Goal: Contribute content: Contribute content

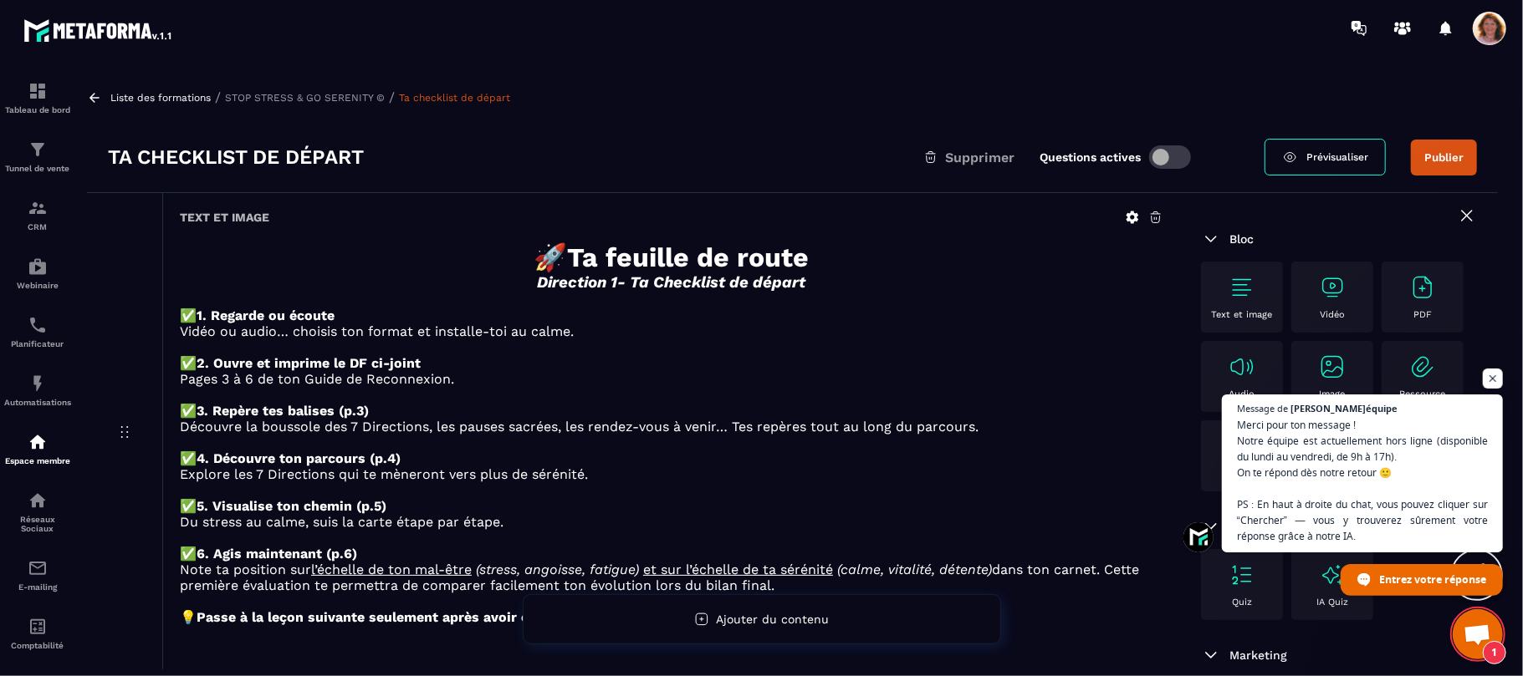
scroll to position [2567, 0]
click at [1493, 379] on span "Ouvrir le chat" at bounding box center [1492, 379] width 21 height 21
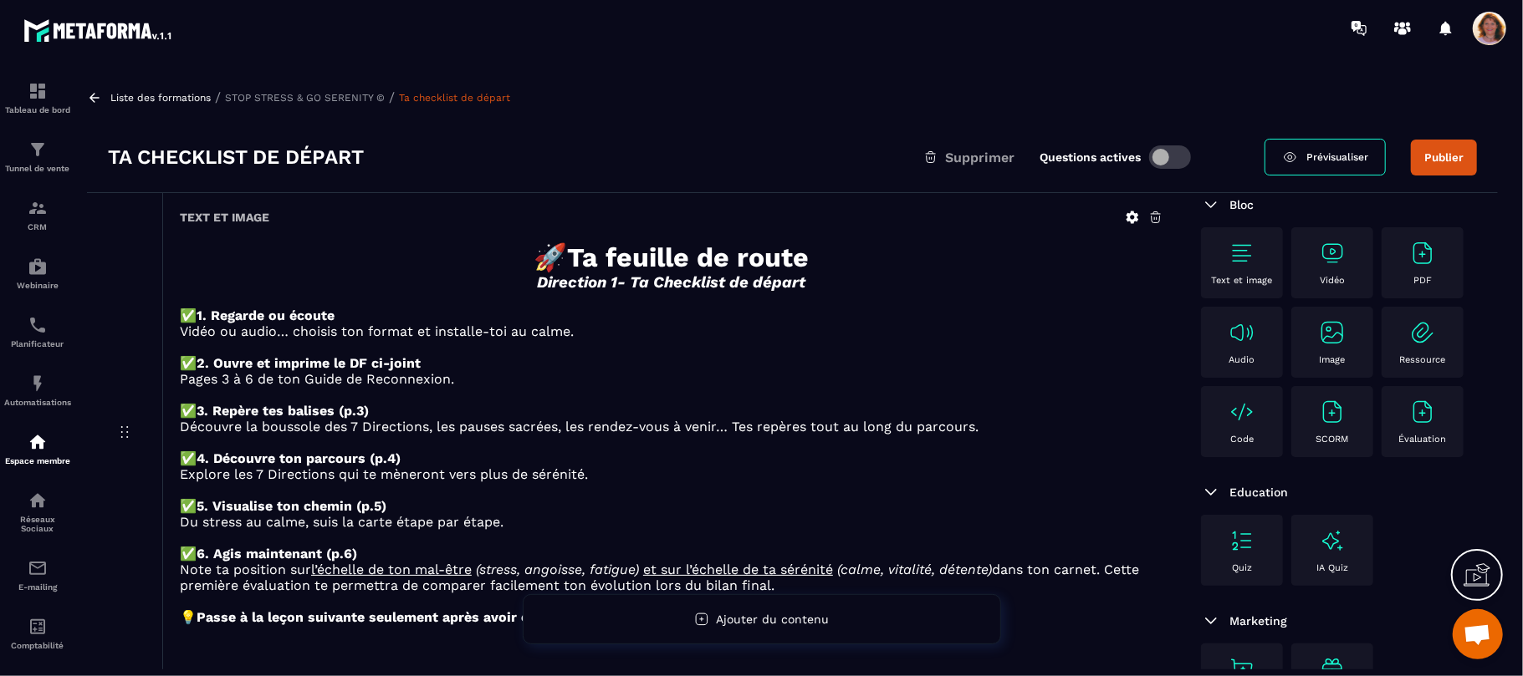
scroll to position [82, 0]
click at [1409, 346] on img at bounding box center [1422, 332] width 27 height 27
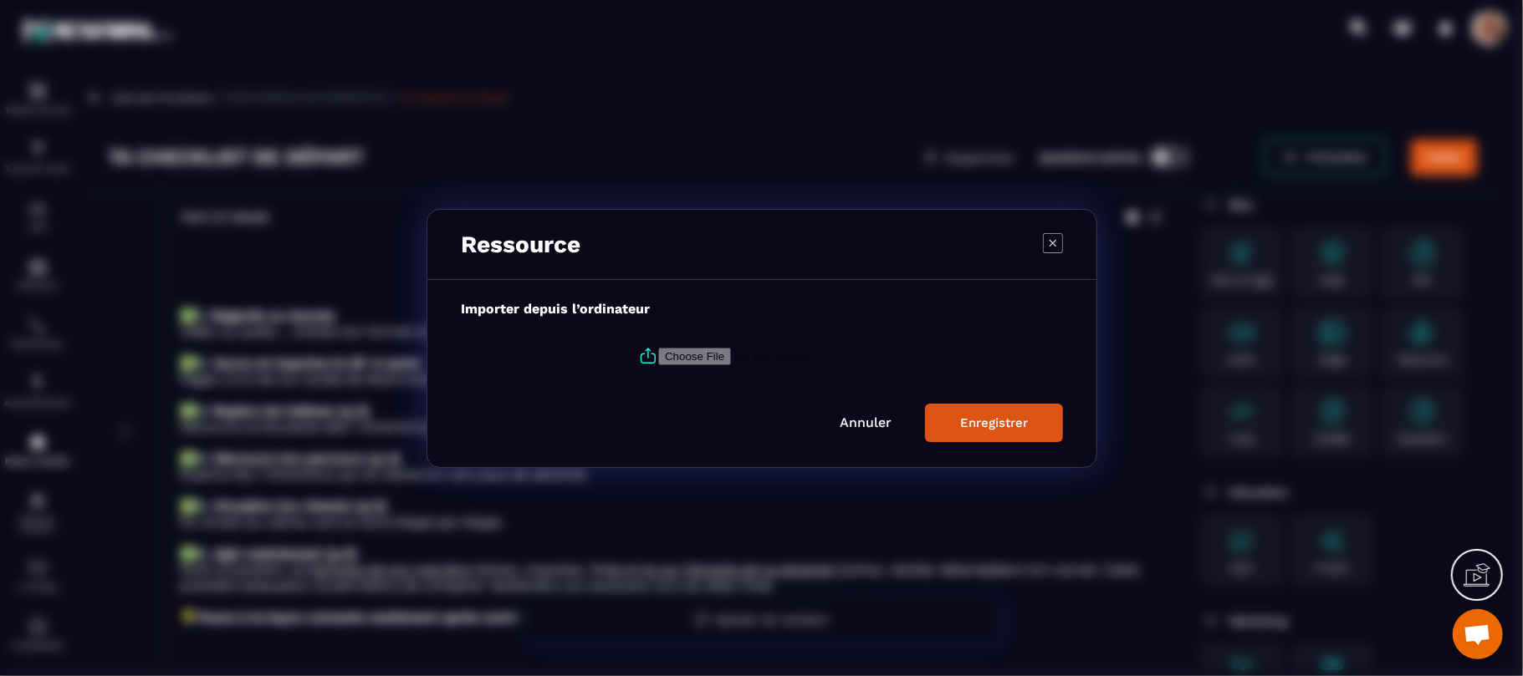
click at [1416, 382] on div "Modal window" at bounding box center [761, 338] width 1523 height 676
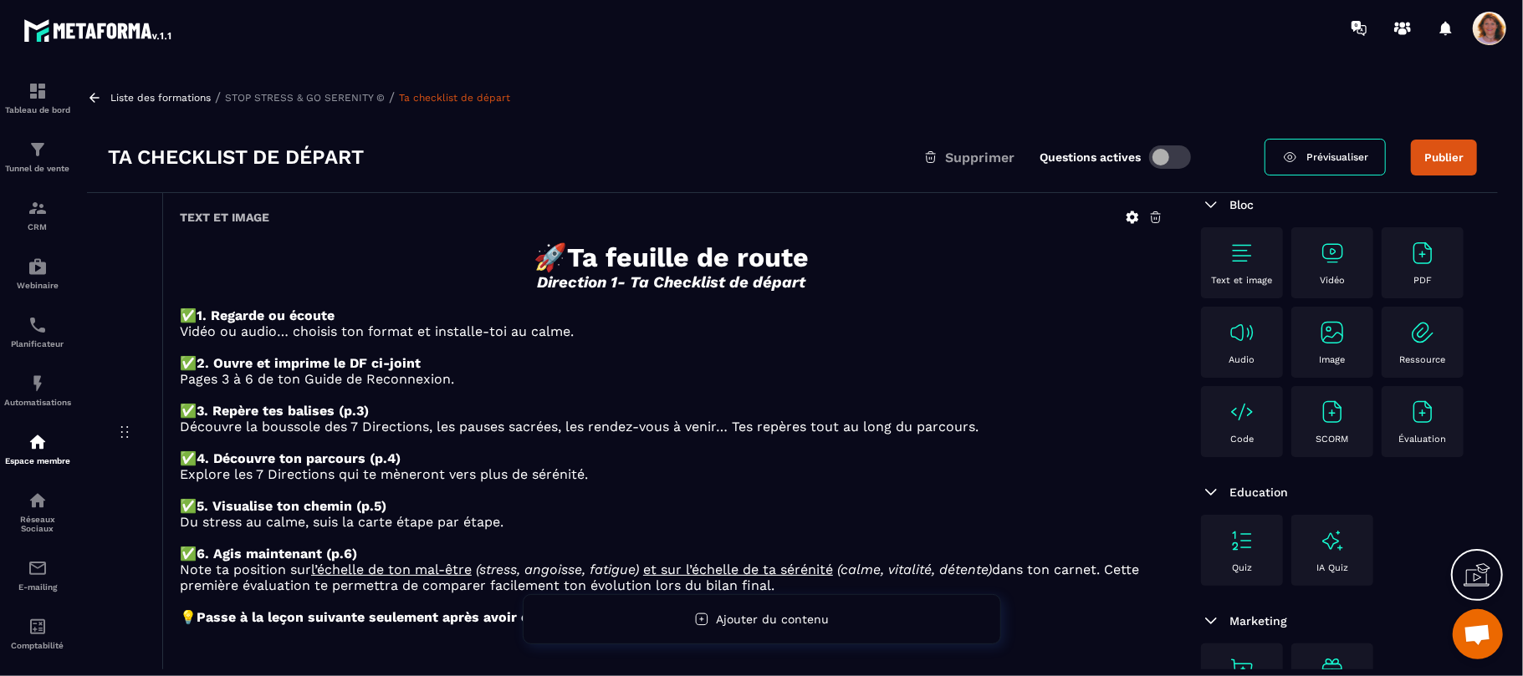
click at [1409, 267] on img at bounding box center [1422, 253] width 27 height 27
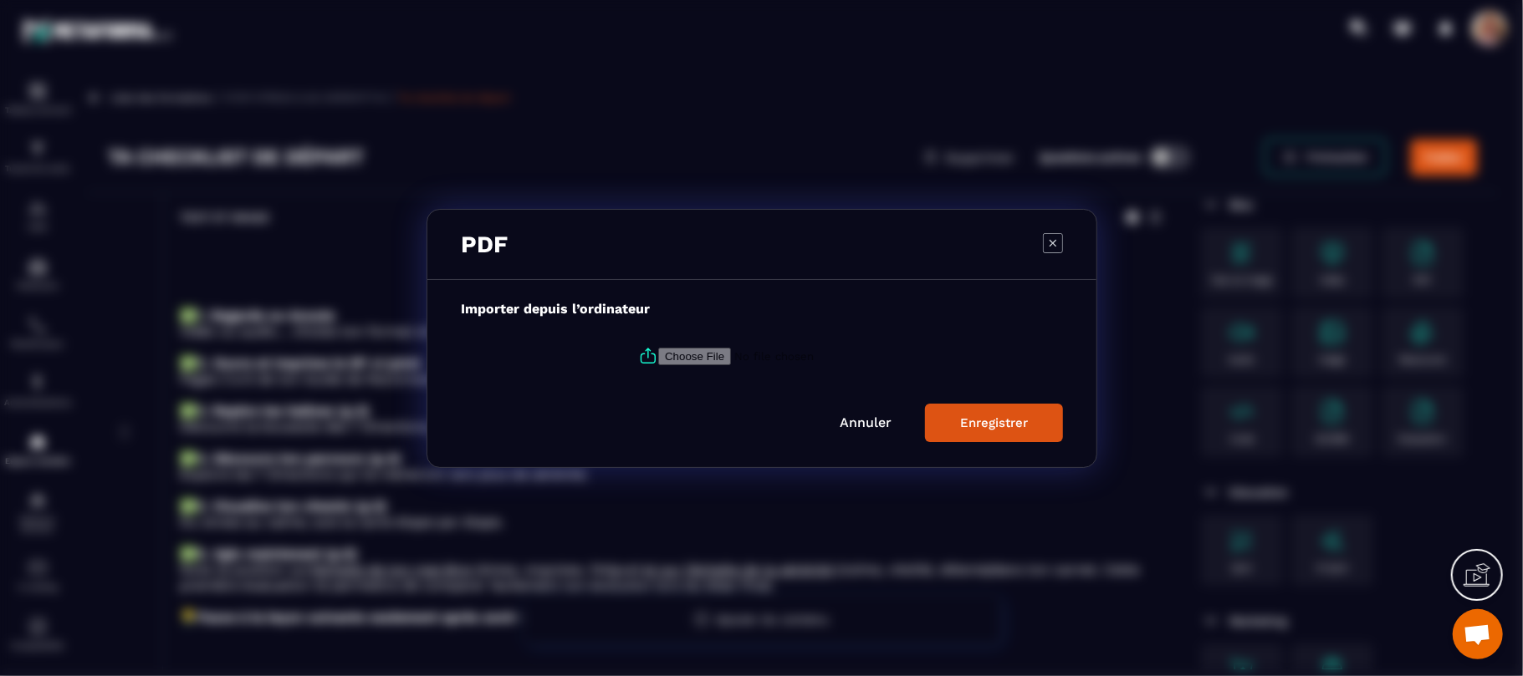
click at [712, 355] on input "Modal window" at bounding box center [771, 356] width 227 height 18
type input "**********"
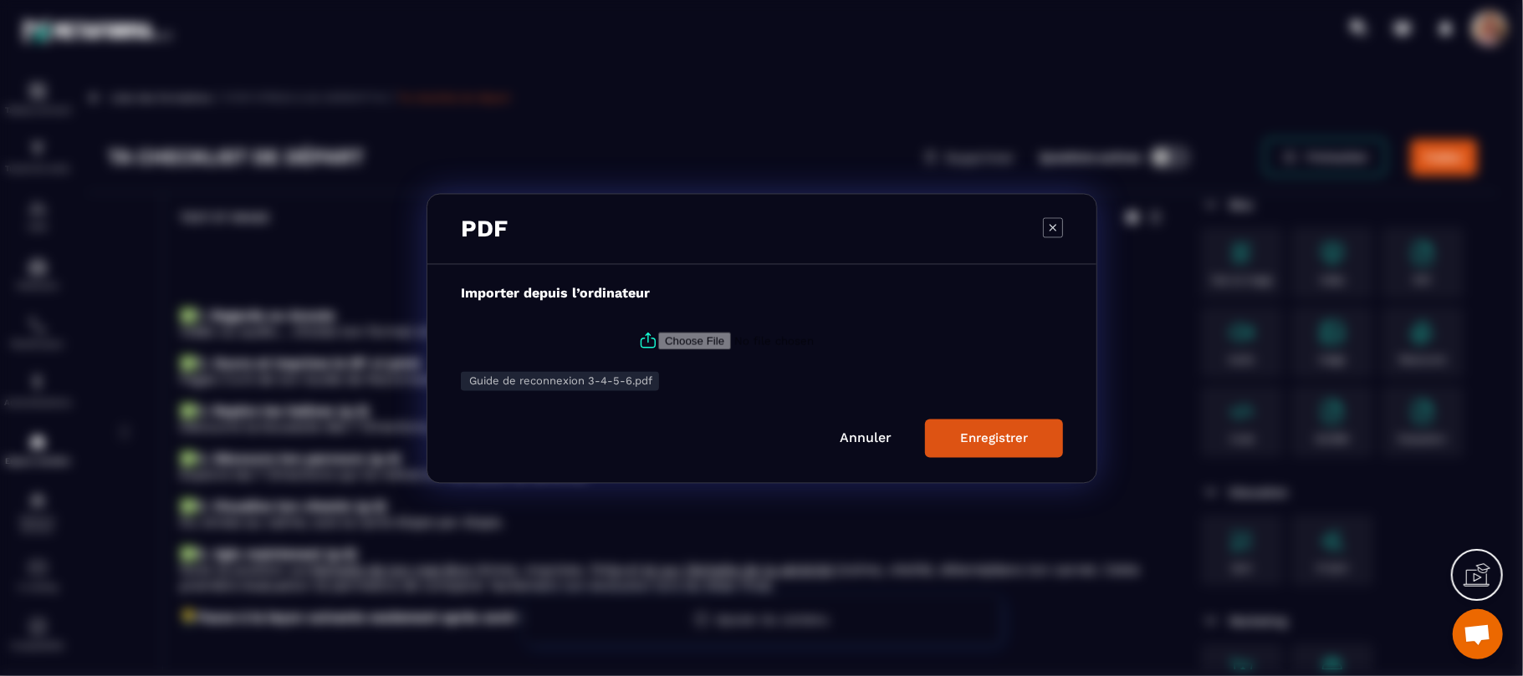
click at [985, 448] on button "Enregistrer" at bounding box center [994, 438] width 138 height 38
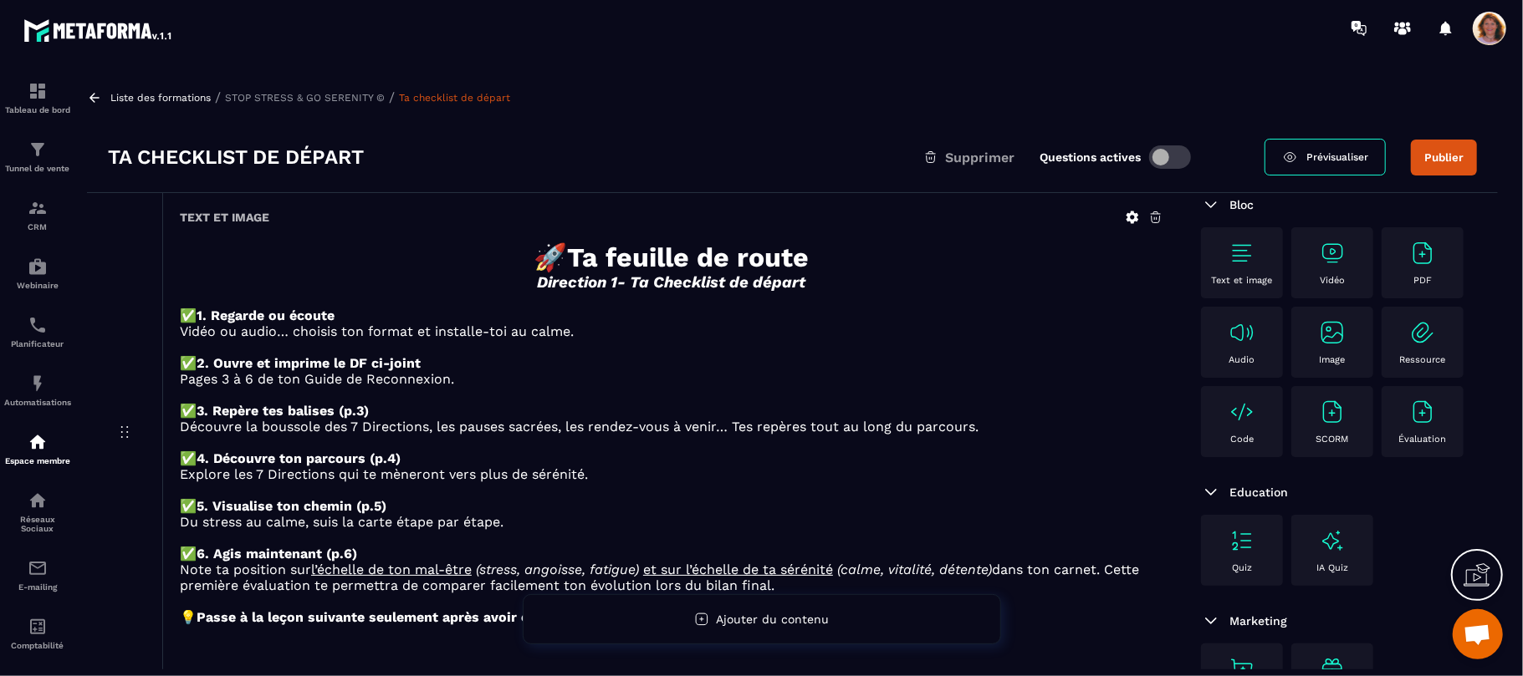
click at [1329, 147] on link "Prévisualiser" at bounding box center [1324, 157] width 121 height 37
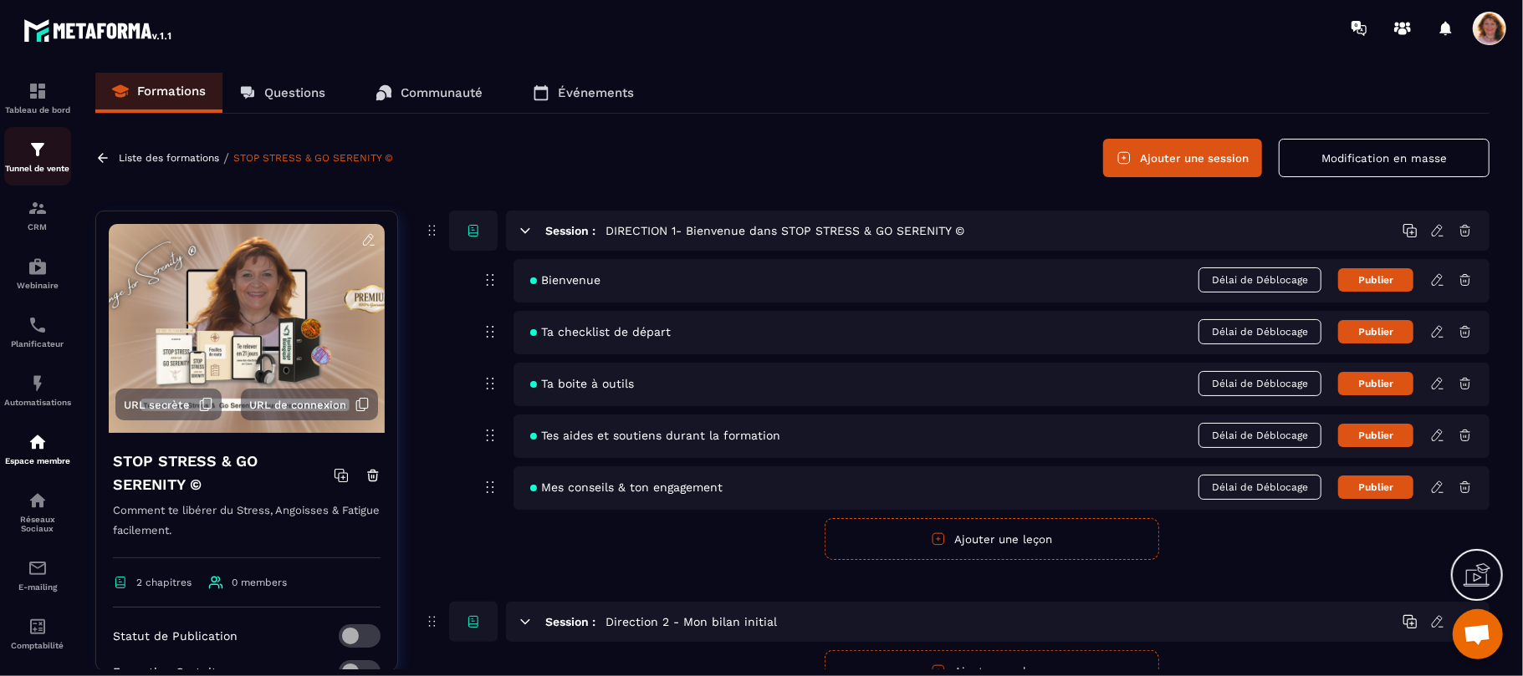
click at [48, 169] on p "Tunnel de vente" at bounding box center [37, 168] width 67 height 9
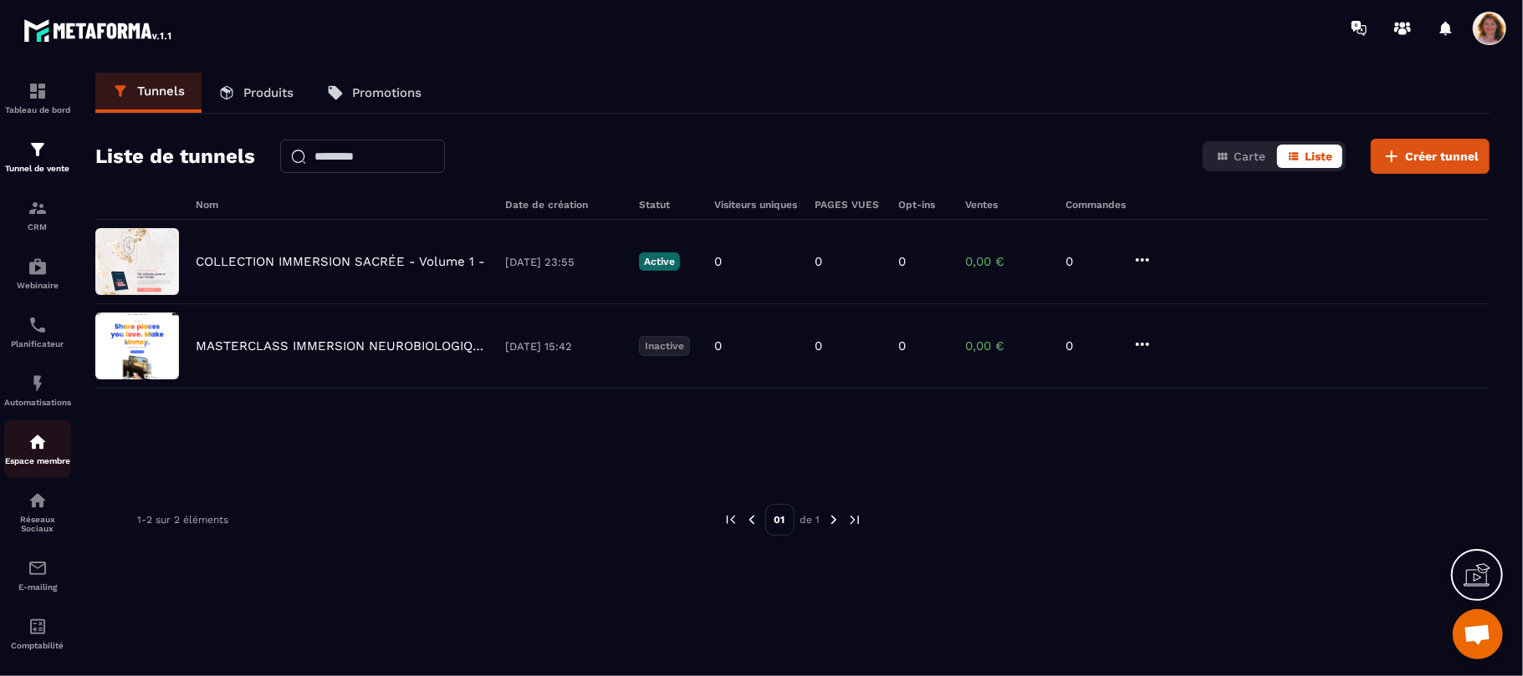
click at [33, 445] on img at bounding box center [38, 442] width 20 height 20
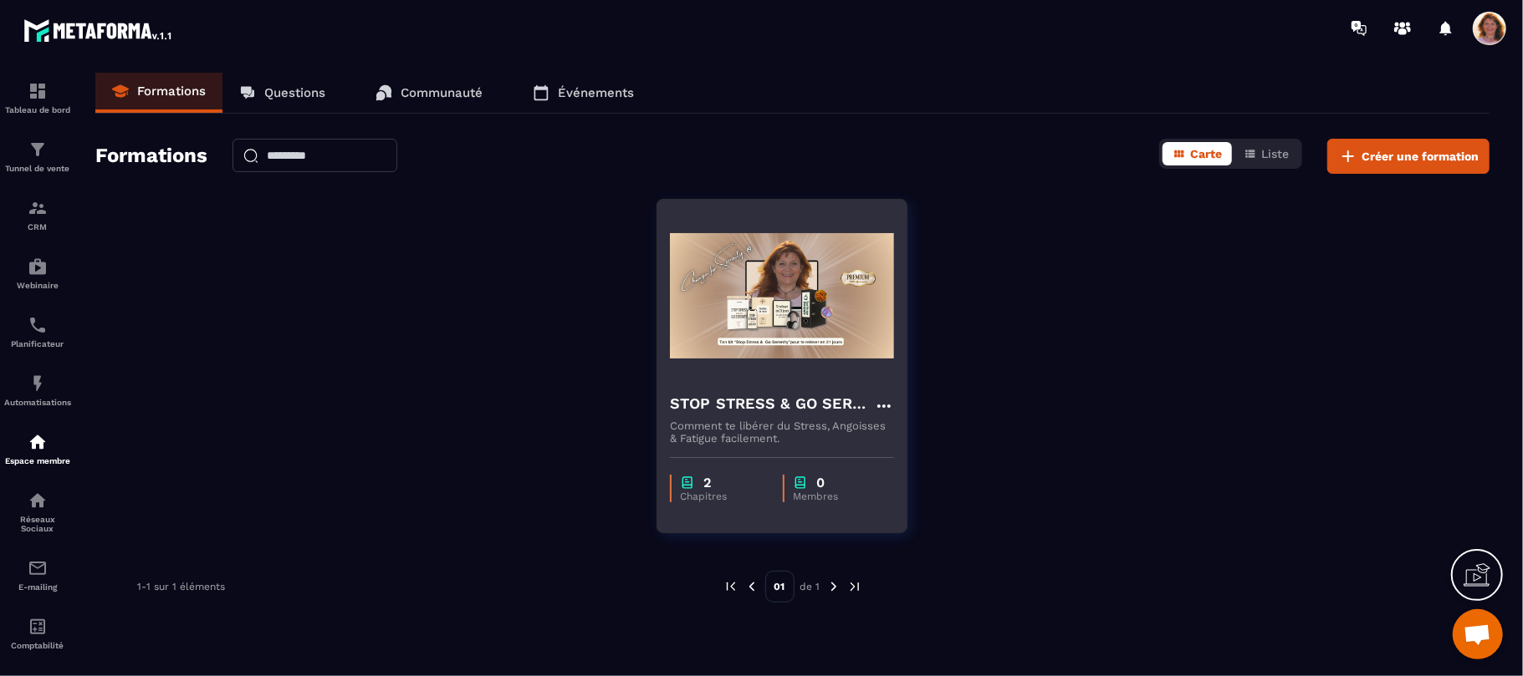
click at [797, 329] on img at bounding box center [782, 295] width 224 height 167
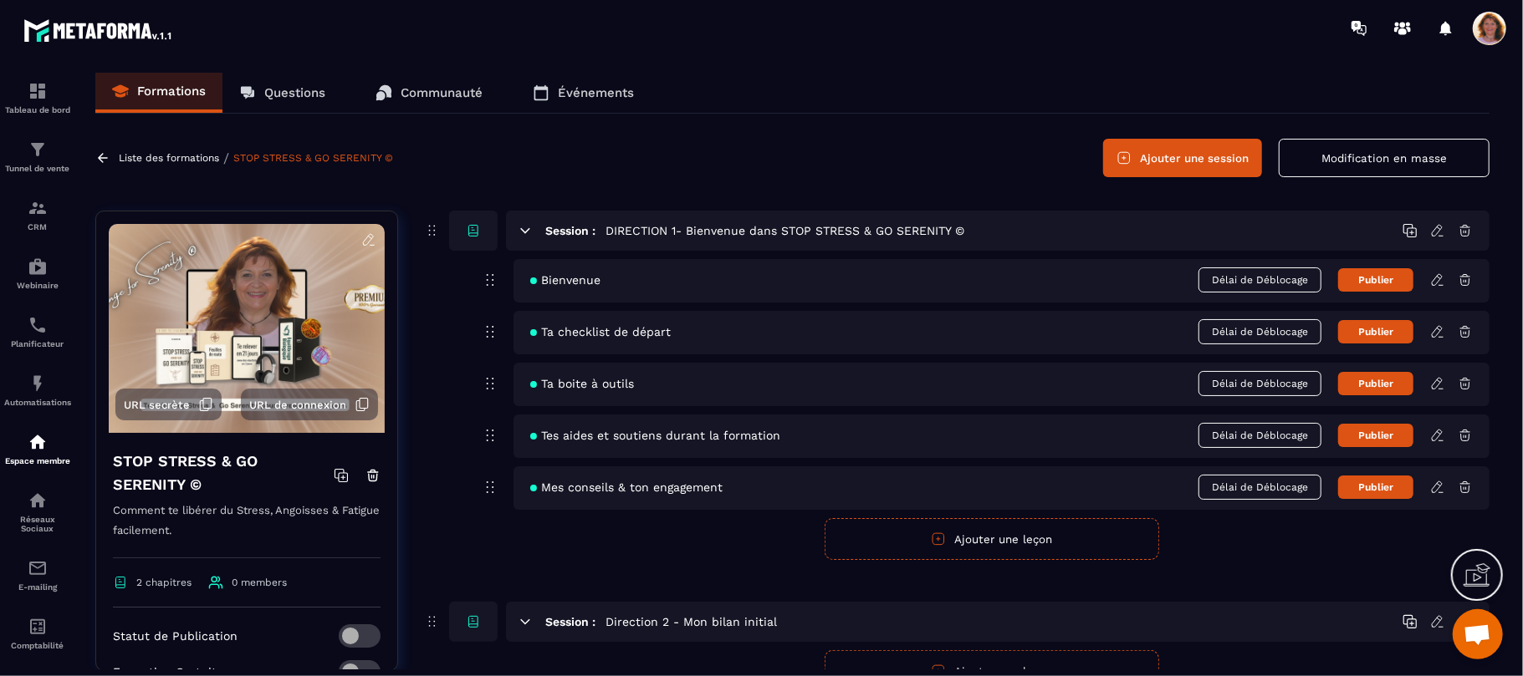
click at [1437, 335] on icon at bounding box center [1436, 331] width 10 height 11
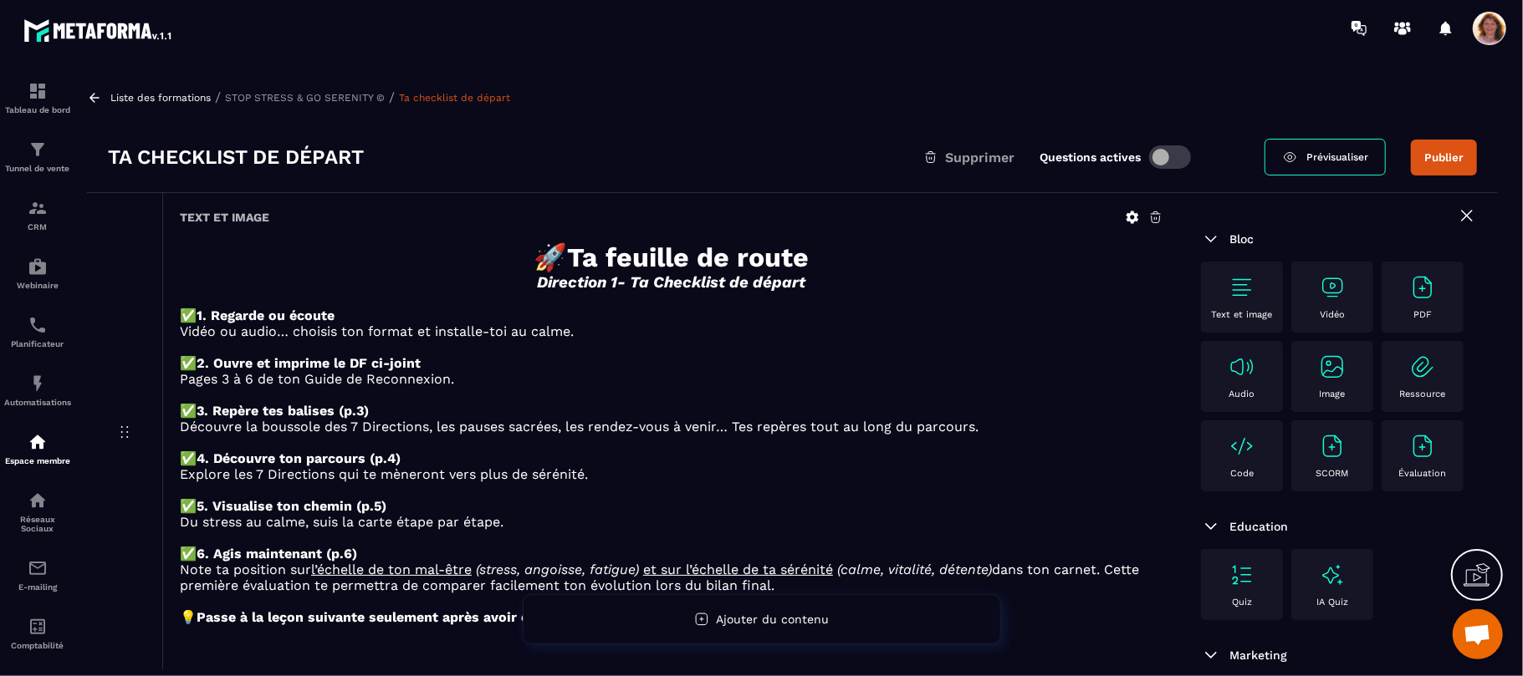
click at [1335, 158] on span "Prévisualiser" at bounding box center [1337, 157] width 62 height 12
drag, startPoint x: 1497, startPoint y: 308, endPoint x: 1488, endPoint y: 234, distance: 74.1
click at [1488, 234] on div "Bloc Text et image Vidéo PDF Audio Image Ressource Code SCORM Évaluation Educat…" at bounding box center [1339, 477] width 318 height 568
click at [94, 91] on icon at bounding box center [94, 97] width 15 height 15
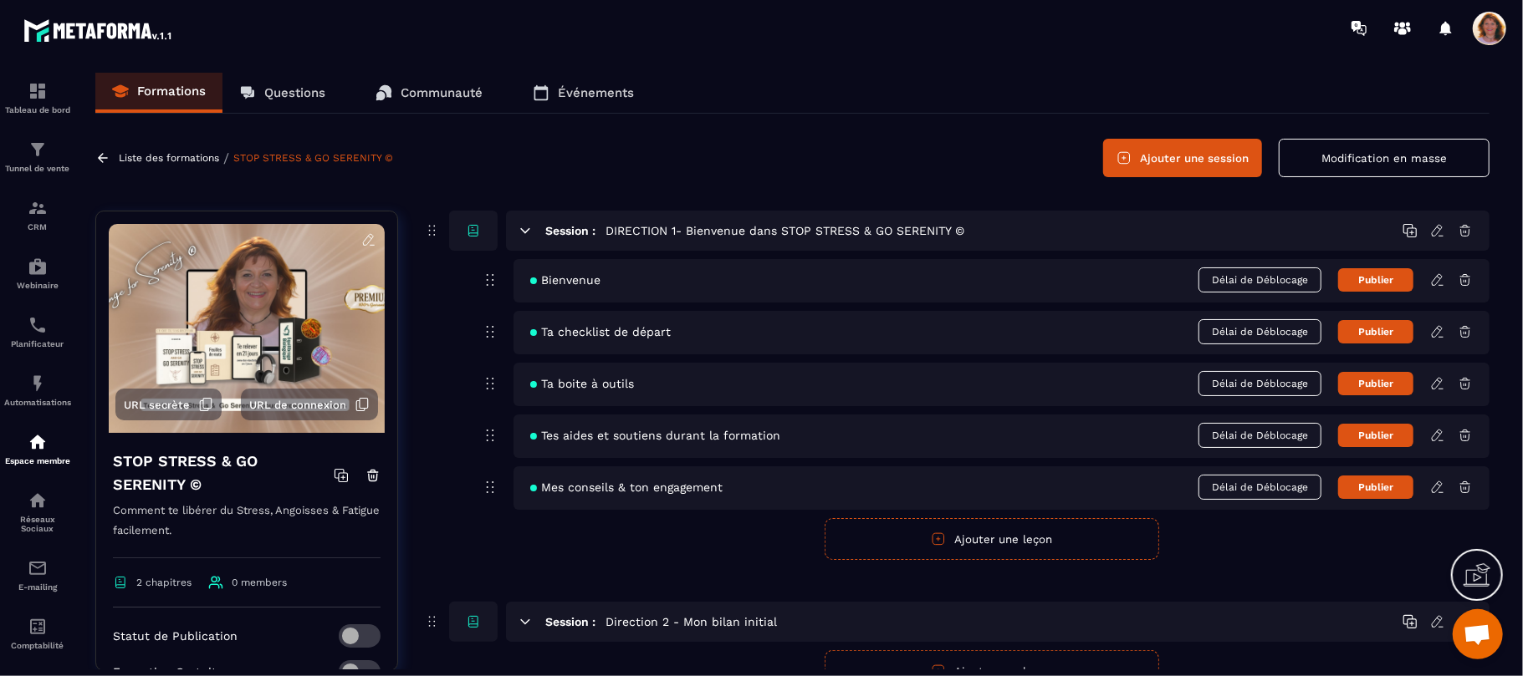
click at [1435, 283] on icon at bounding box center [1437, 280] width 15 height 15
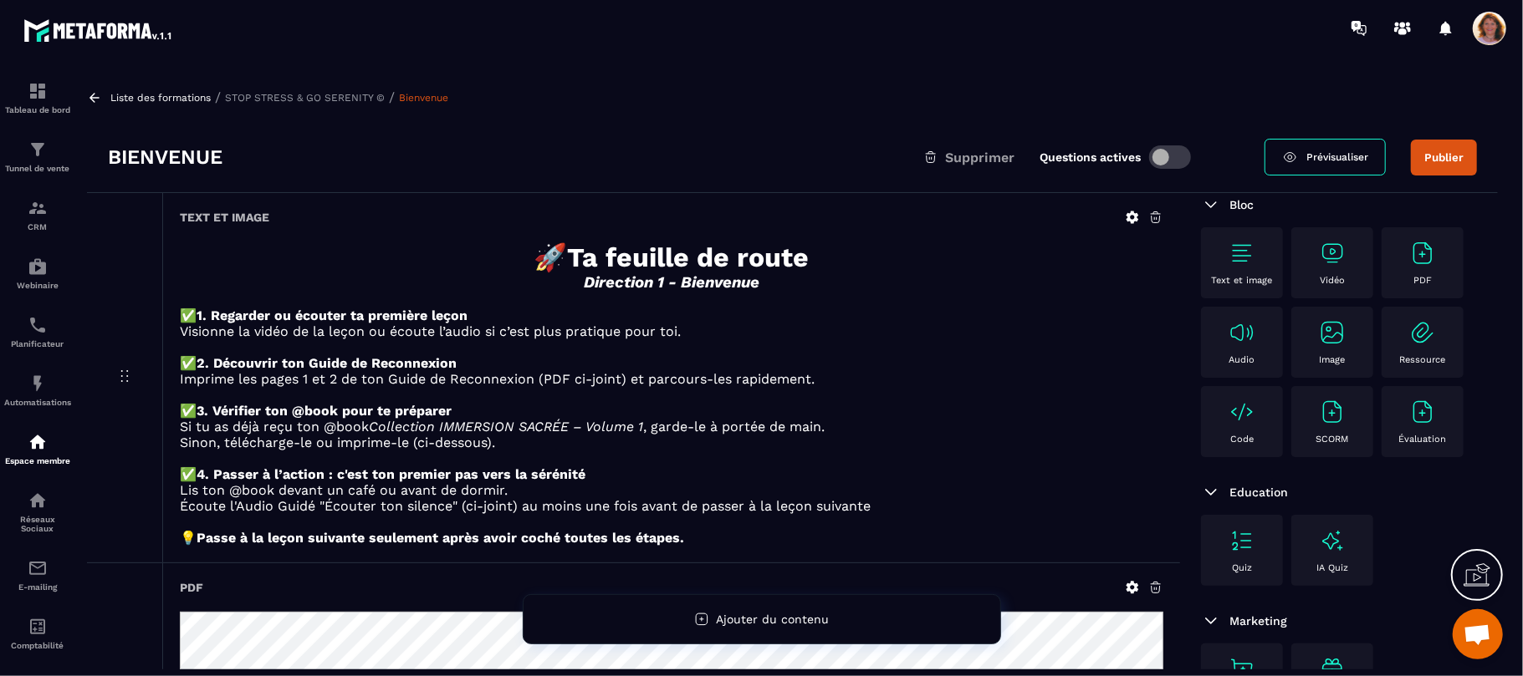
scroll to position [194, 0]
click at [1147, 435] on p "Si tu as déjà reçu ton @book Collection IMMERSION SACRÉE – Volume 1 , garde-le …" at bounding box center [671, 427] width 983 height 16
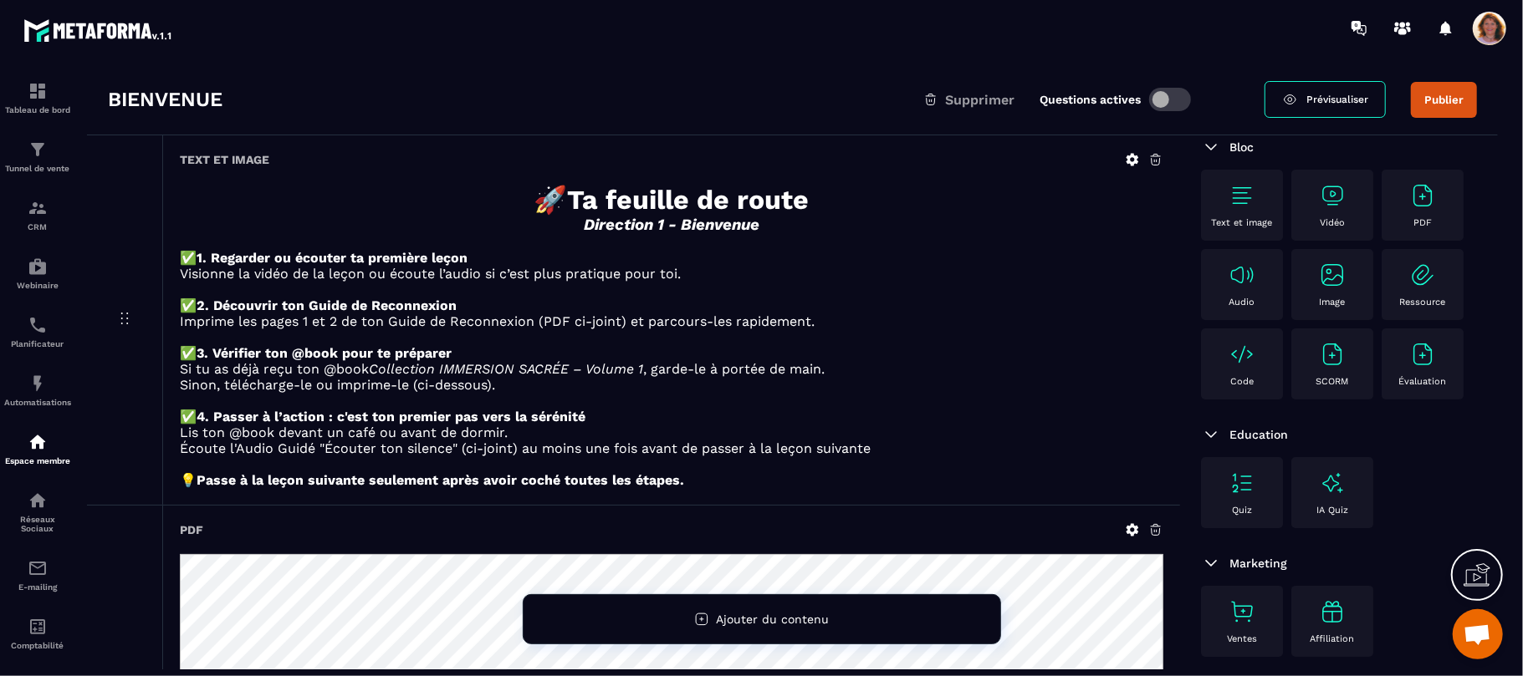
scroll to position [0, 0]
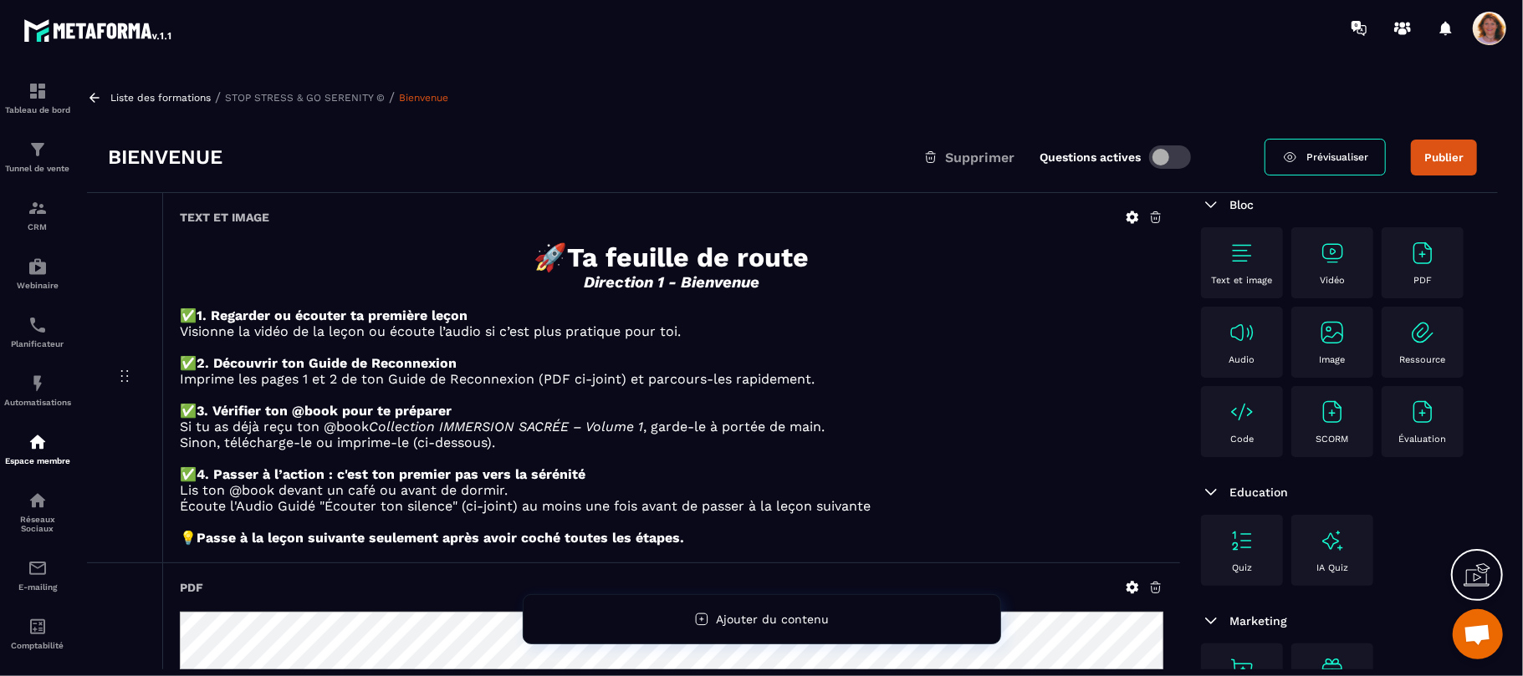
click at [1258, 540] on div "Quiz" at bounding box center [1241, 551] width 65 height 46
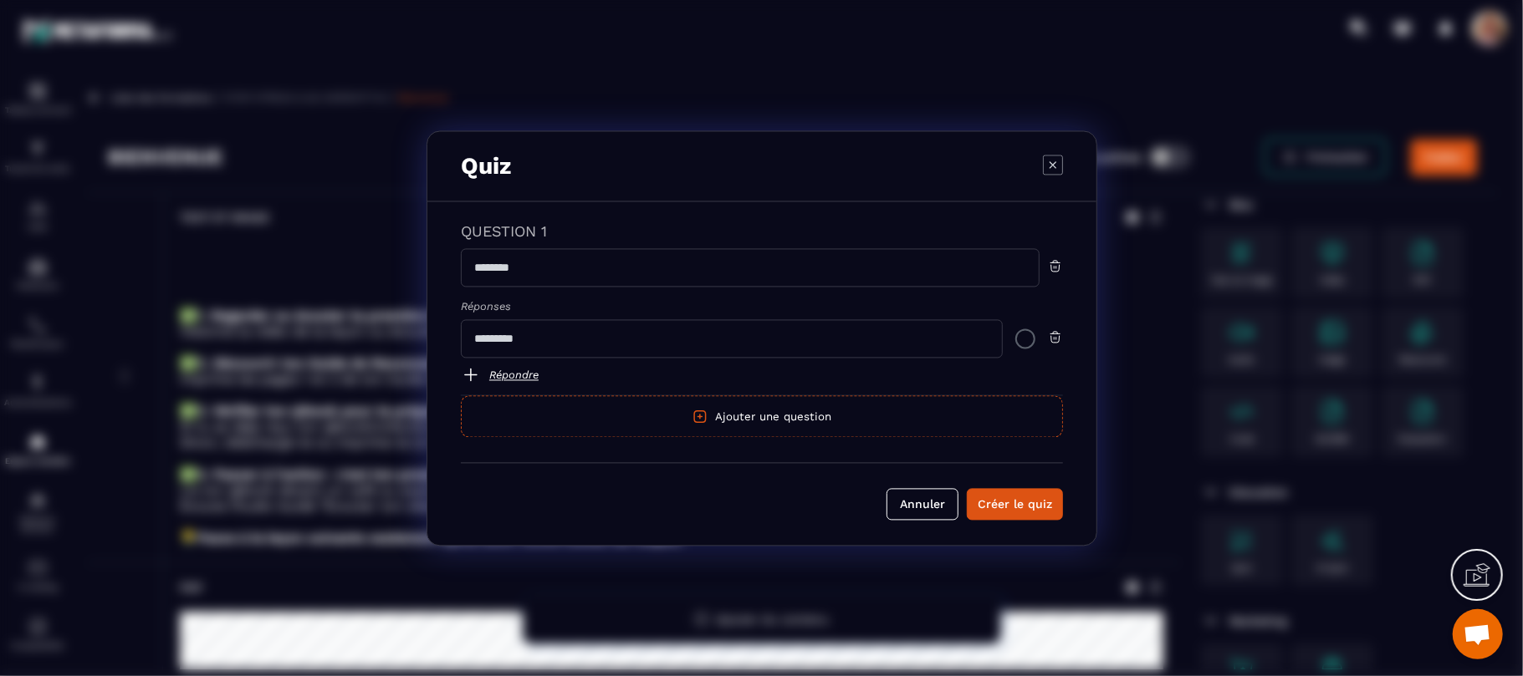
click at [576, 271] on input "Modal window" at bounding box center [750, 267] width 579 height 38
type input "**********"
drag, startPoint x: 570, startPoint y: 339, endPoint x: 458, endPoint y: 334, distance: 112.2
click at [458, 334] on div "**********" at bounding box center [761, 374] width 669 height 344
type input "**********"
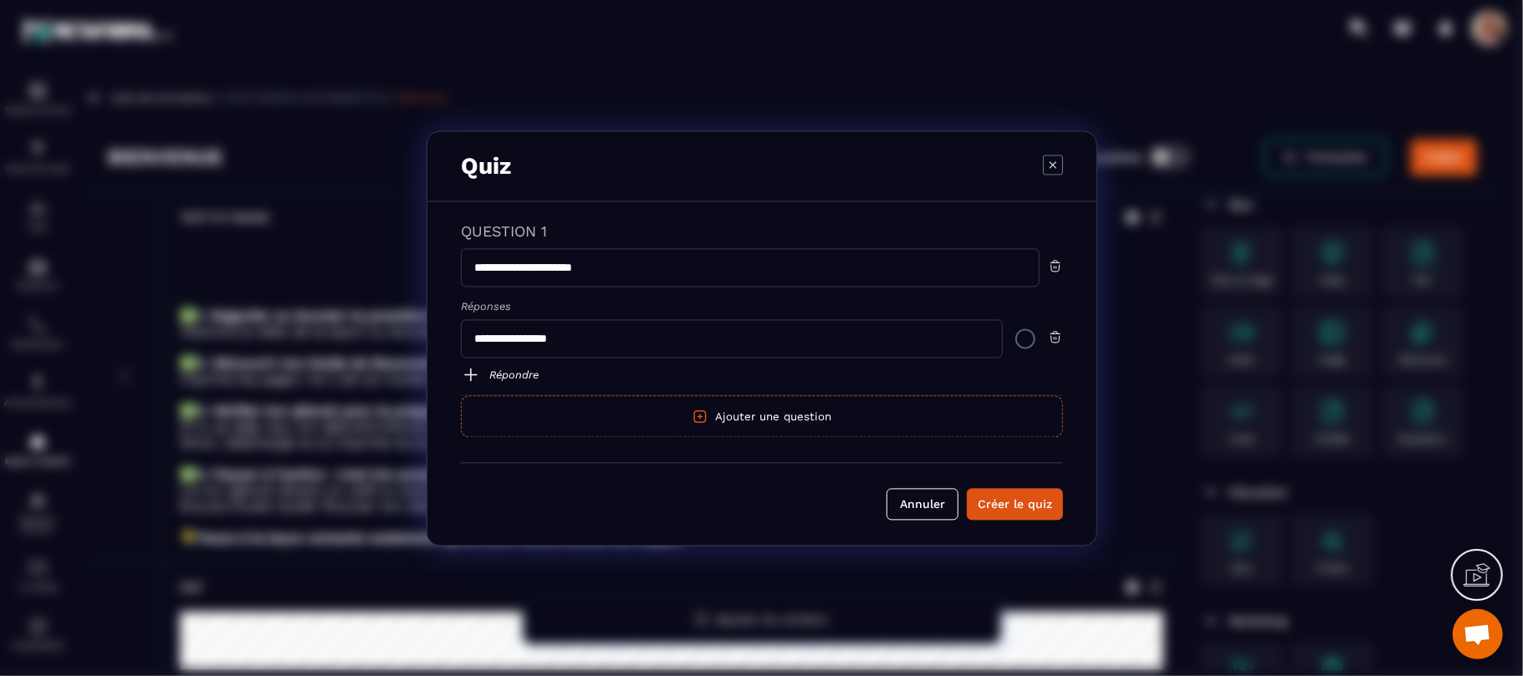
click at [489, 371] on link "Répondre" at bounding box center [762, 375] width 602 height 20
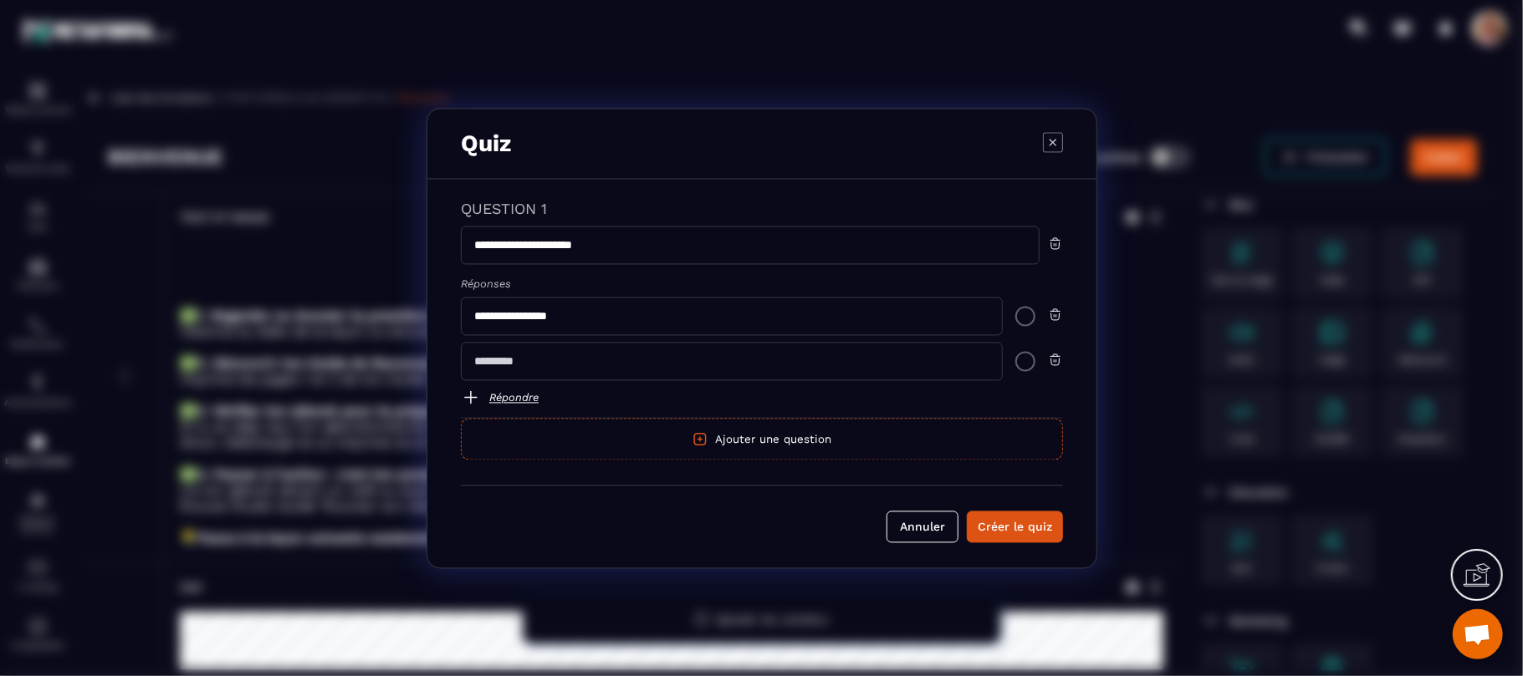
click at [497, 363] on input "Modal window" at bounding box center [732, 361] width 542 height 38
click at [904, 533] on button "Annuler" at bounding box center [922, 527] width 72 height 32
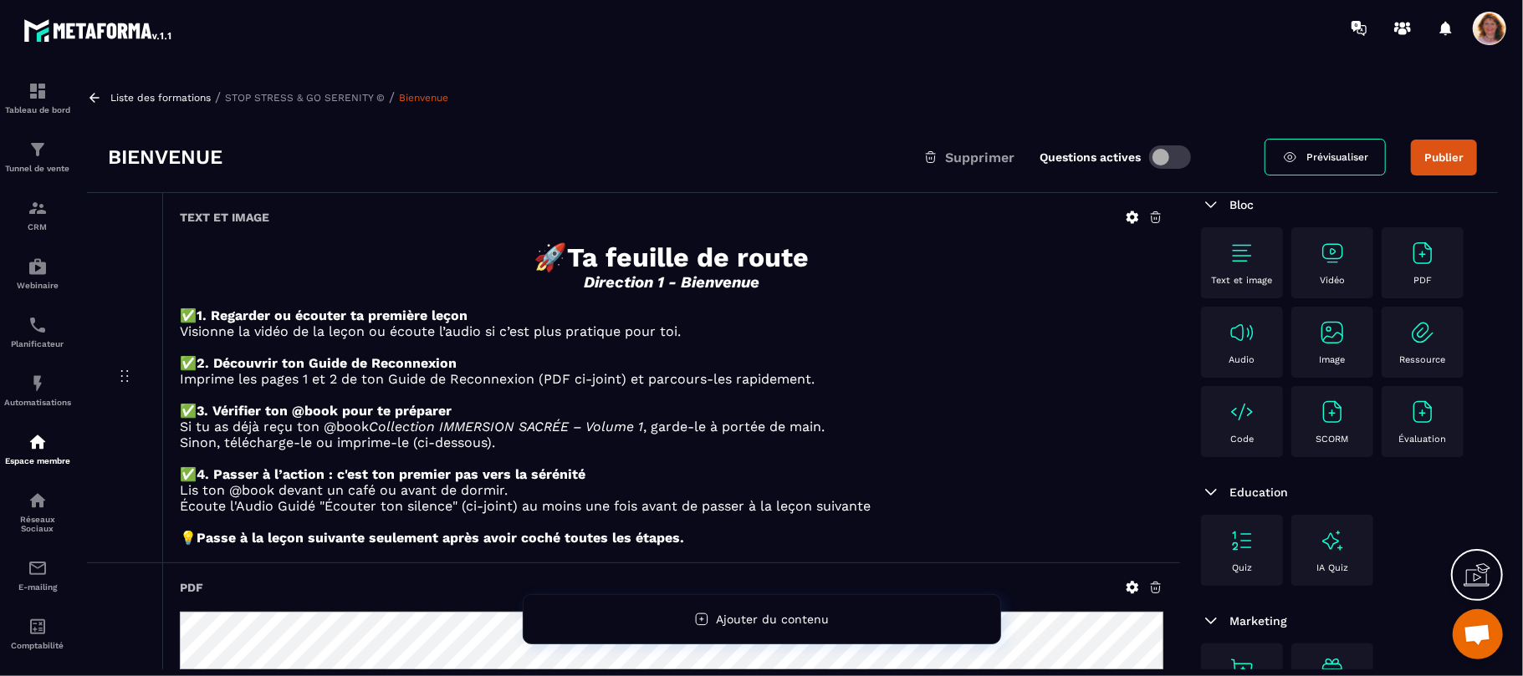
click at [1246, 539] on img at bounding box center [1241, 541] width 27 height 27
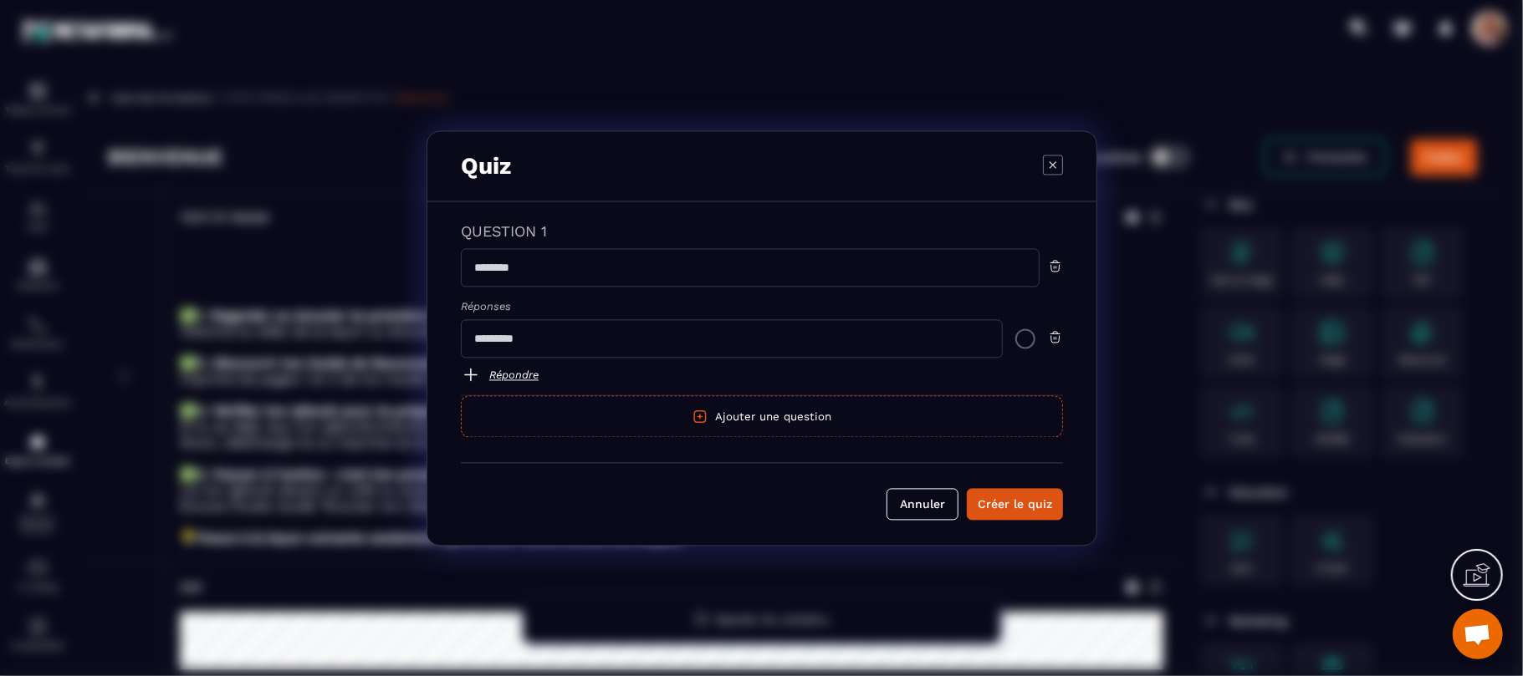
click at [554, 262] on input "Modal window" at bounding box center [750, 267] width 579 height 38
paste input "**********"
type input "**********"
click at [483, 339] on input "Modal window" at bounding box center [732, 338] width 542 height 38
paste input "**********"
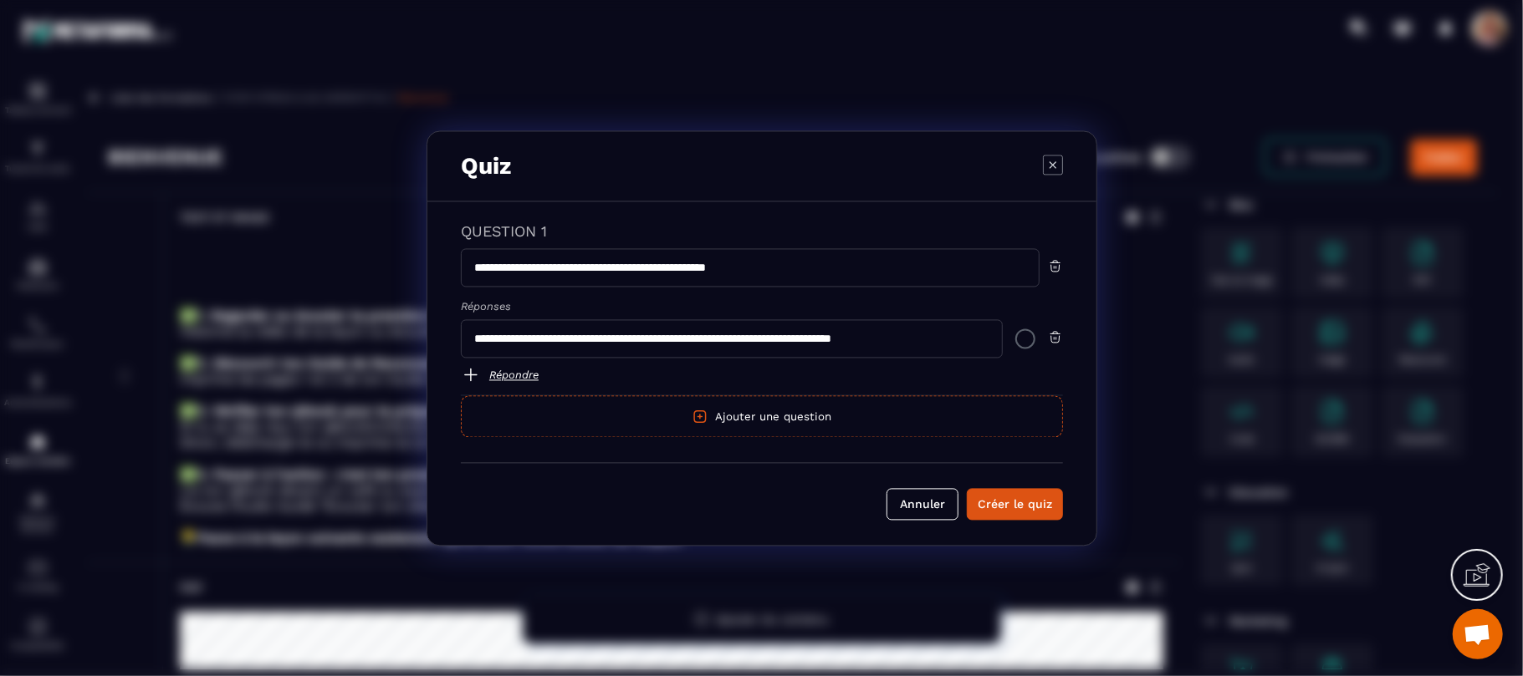
type input "**********"
click at [771, 416] on button "Ajouter une question" at bounding box center [762, 416] width 602 height 42
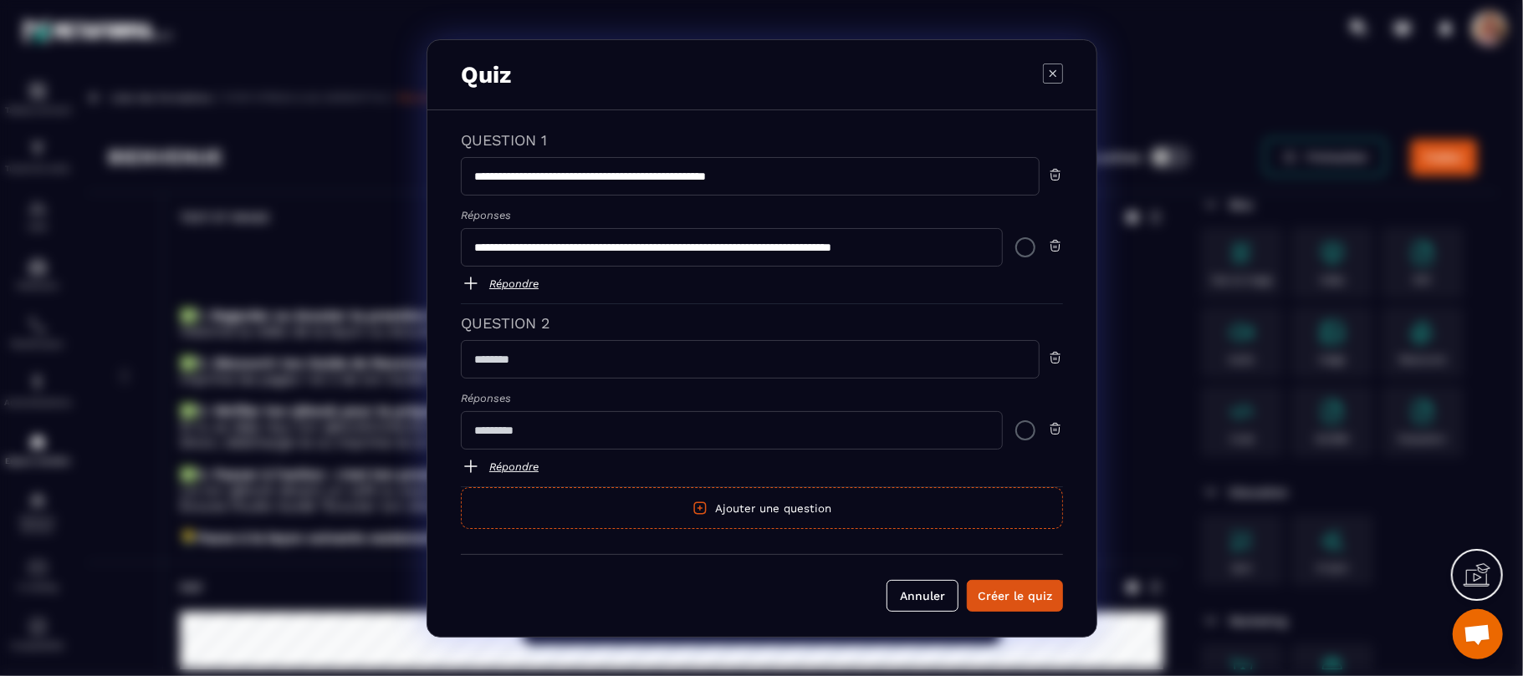
click at [1057, 358] on img "Modal window" at bounding box center [1055, 357] width 15 height 15
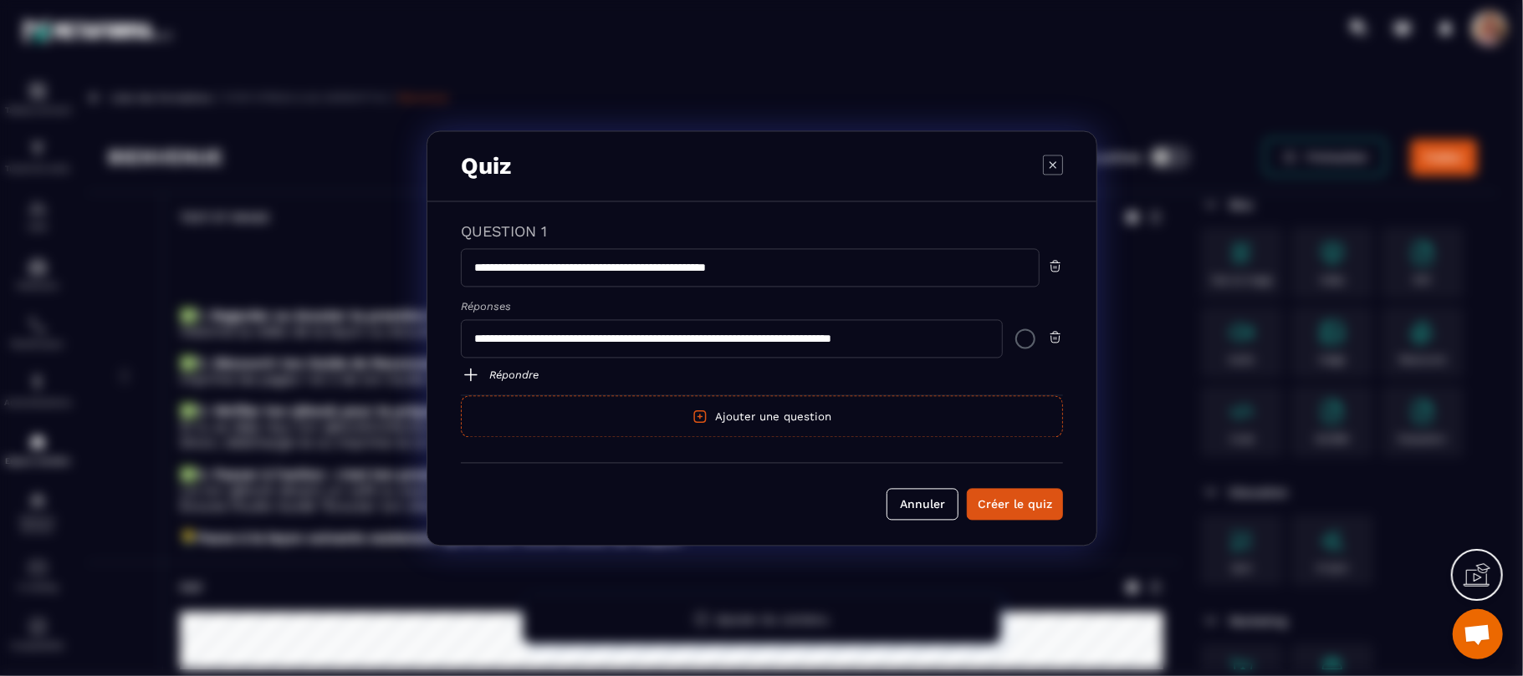
click at [495, 378] on link "Répondre" at bounding box center [762, 375] width 602 height 20
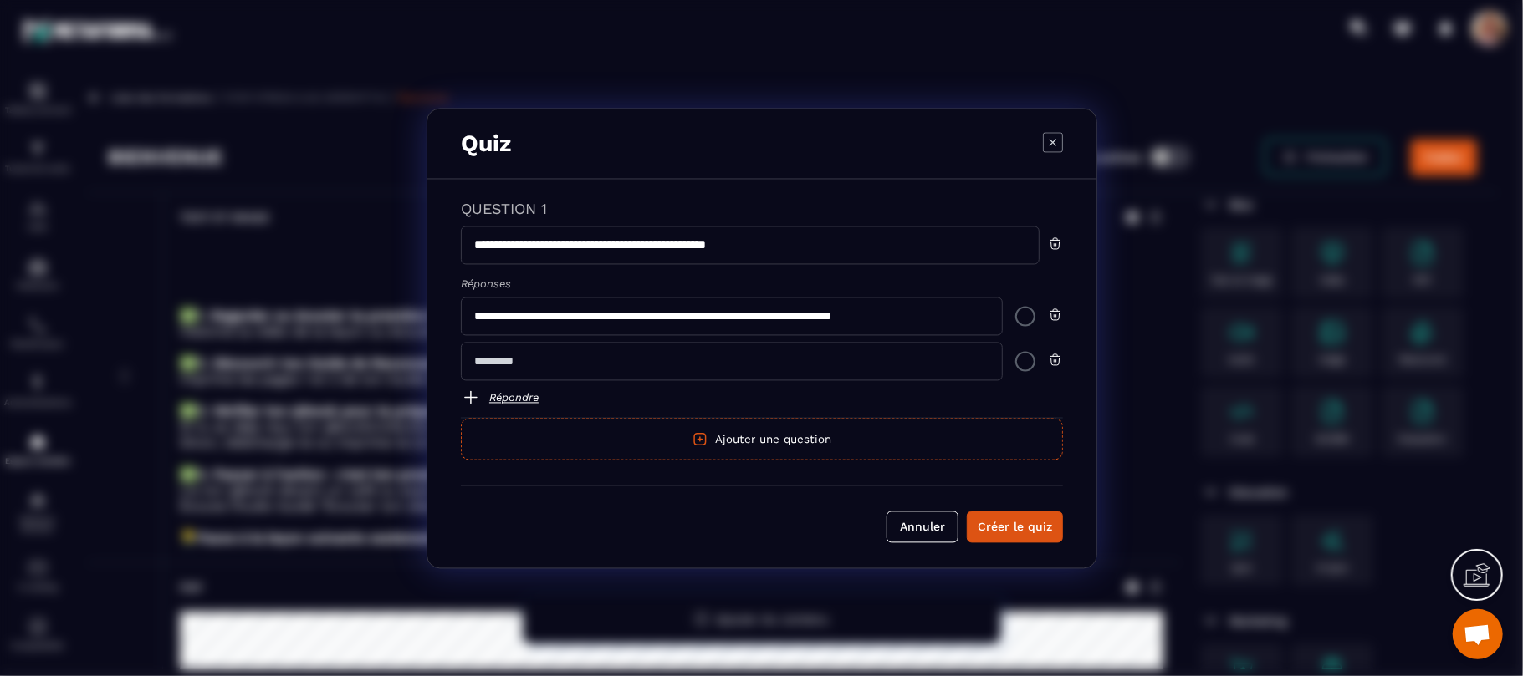
click at [565, 355] on input "Modal window" at bounding box center [732, 361] width 542 height 38
paste input "**********"
type input "**********"
click at [529, 395] on link "Répondre" at bounding box center [762, 397] width 602 height 20
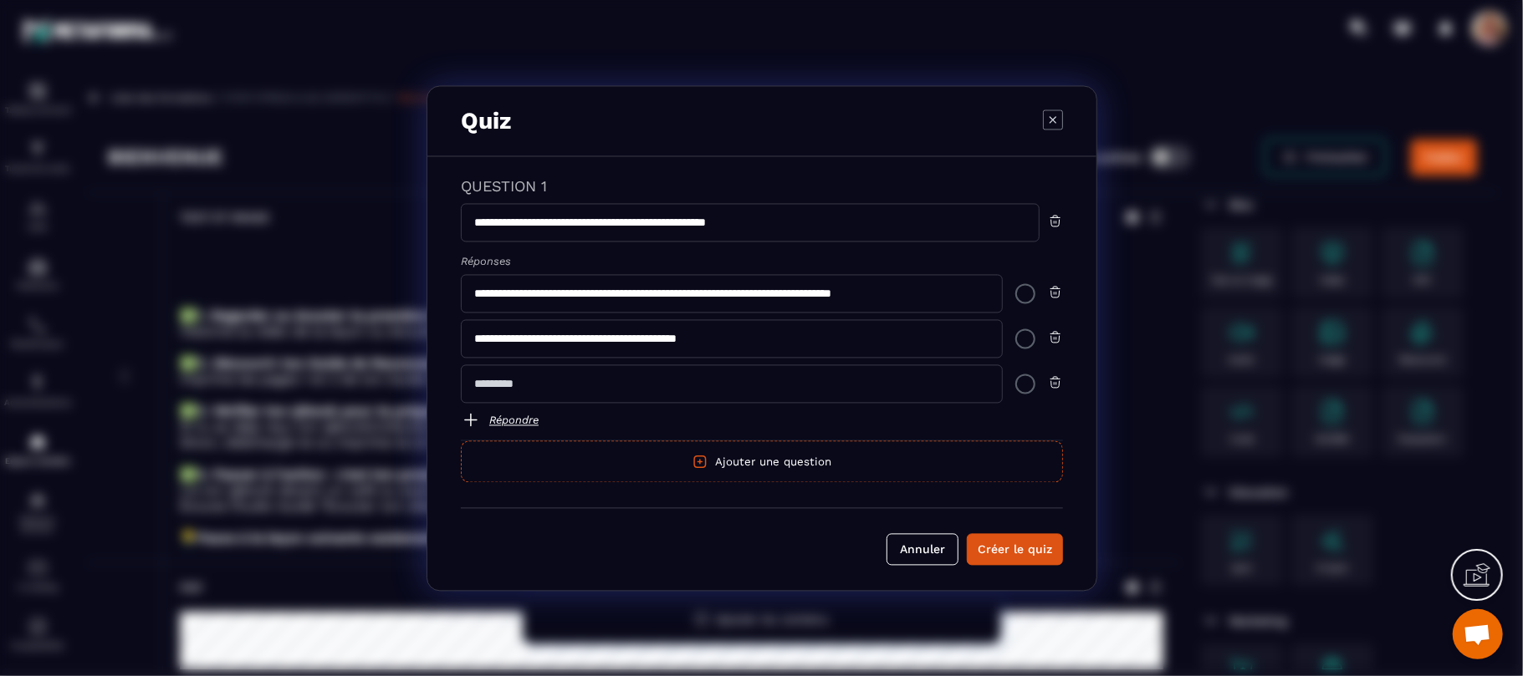
click at [473, 383] on input "Modal window" at bounding box center [732, 384] width 542 height 38
paste input "**********"
type input "**********"
click at [1020, 552] on div "Créer le quiz" at bounding box center [1014, 549] width 74 height 17
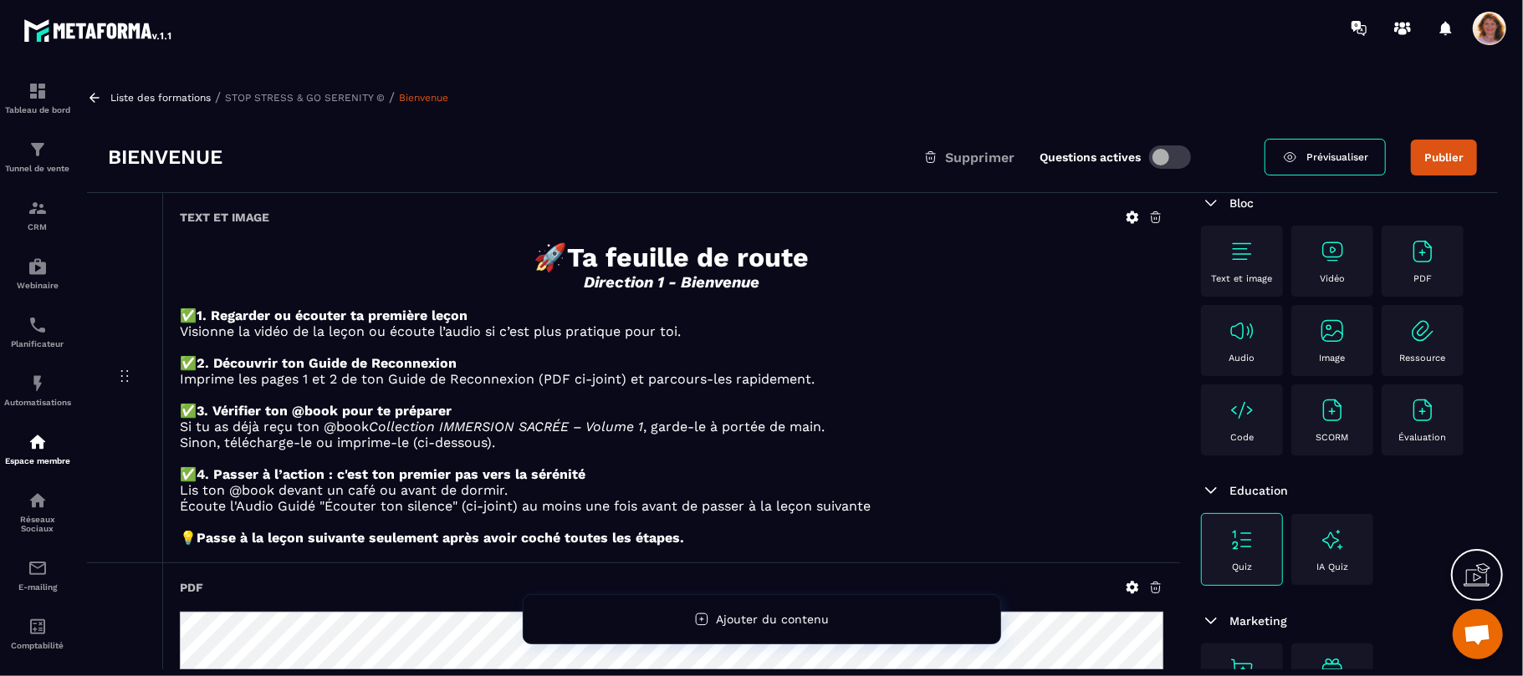
scroll to position [196, 0]
click at [915, 410] on p "✅ 3. Vérifier ton @book pour te préparer" at bounding box center [671, 411] width 983 height 16
click at [1060, 304] on p at bounding box center [671, 300] width 983 height 16
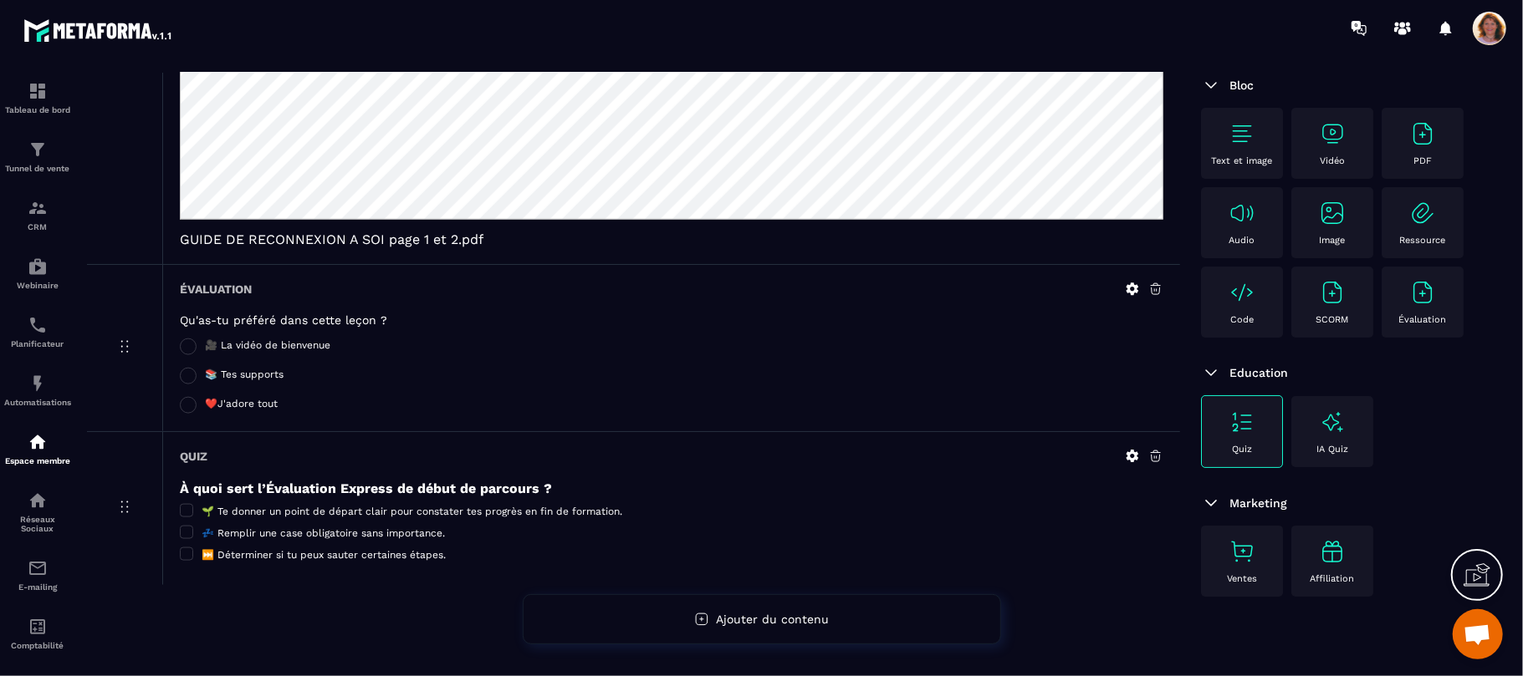
scroll to position [1500, 0]
click at [1157, 459] on icon at bounding box center [1155, 456] width 15 height 15
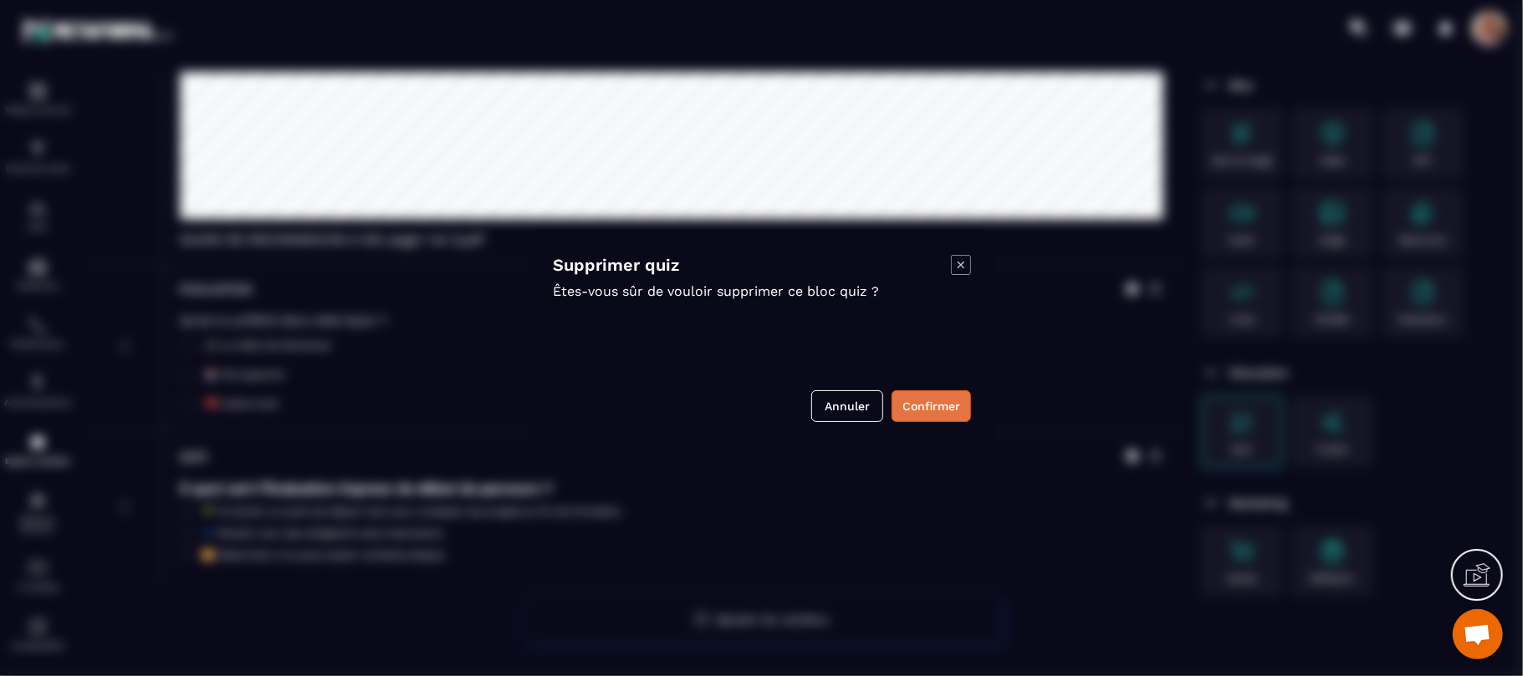
click at [935, 391] on button "Confirmer" at bounding box center [930, 406] width 79 height 32
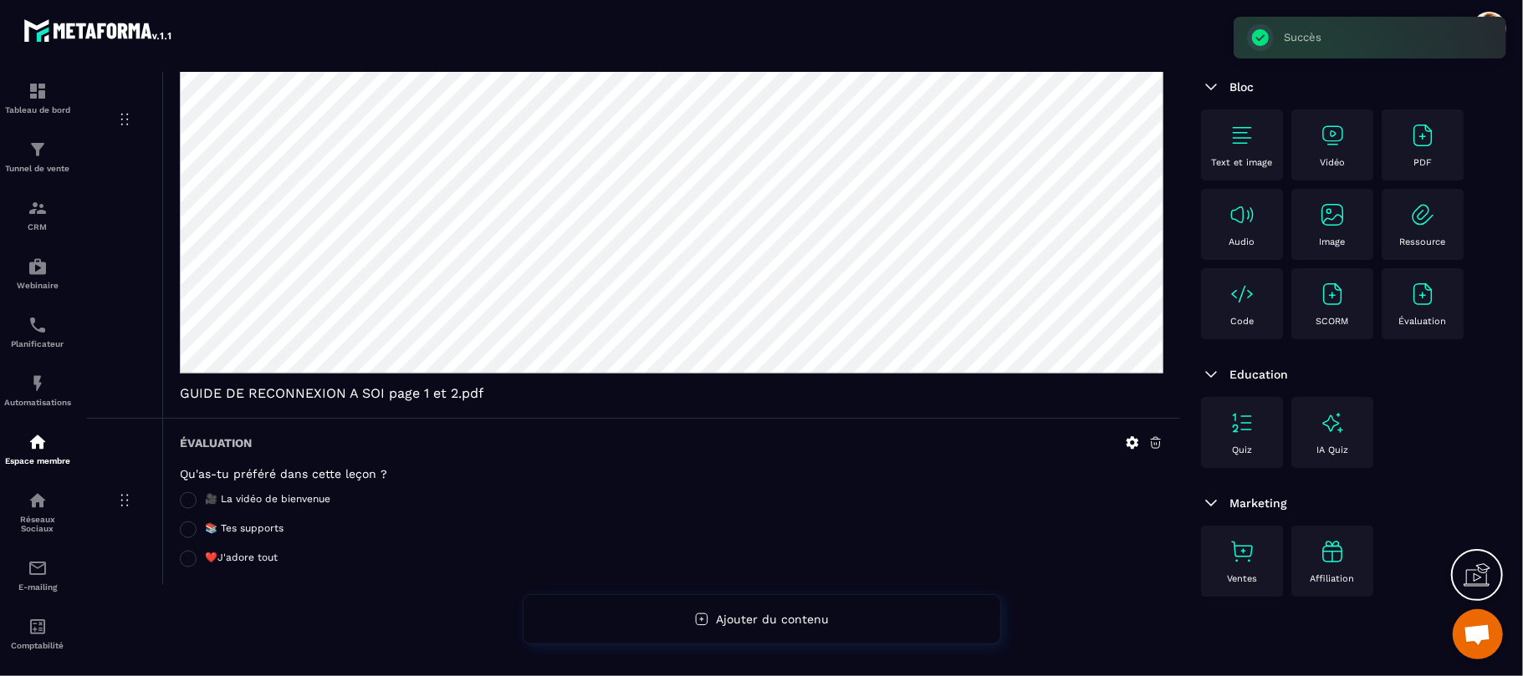
scroll to position [0, 0]
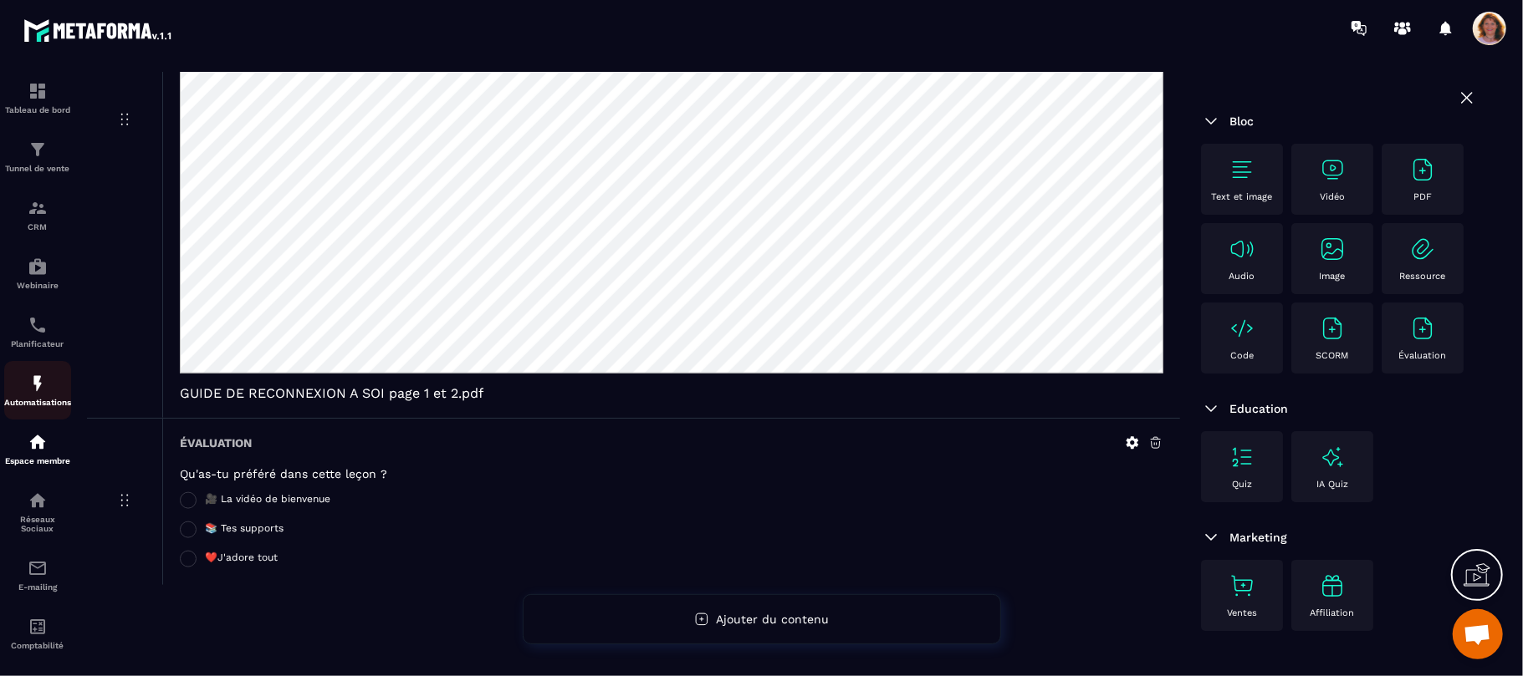
click at [43, 376] on link "Automatisations" at bounding box center [37, 390] width 67 height 59
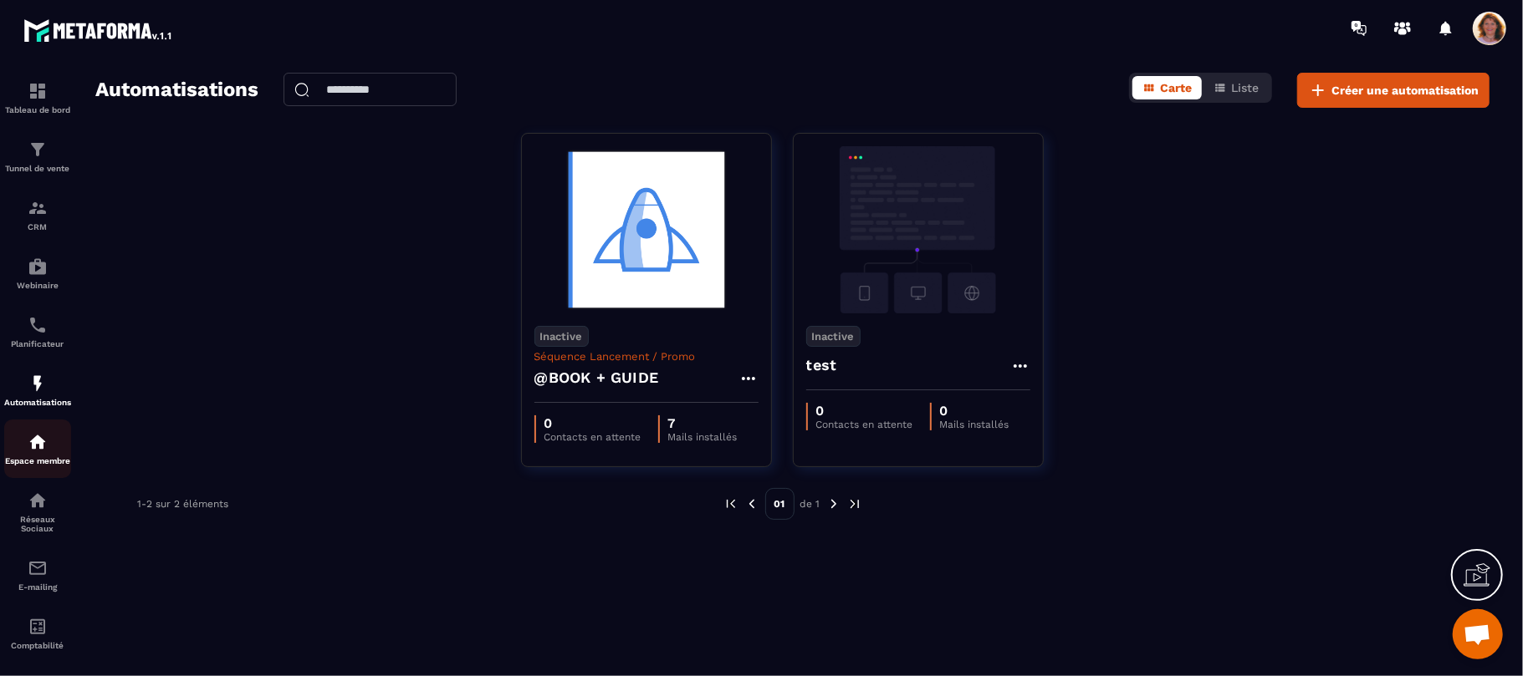
click at [38, 462] on p "Espace membre" at bounding box center [37, 461] width 67 height 9
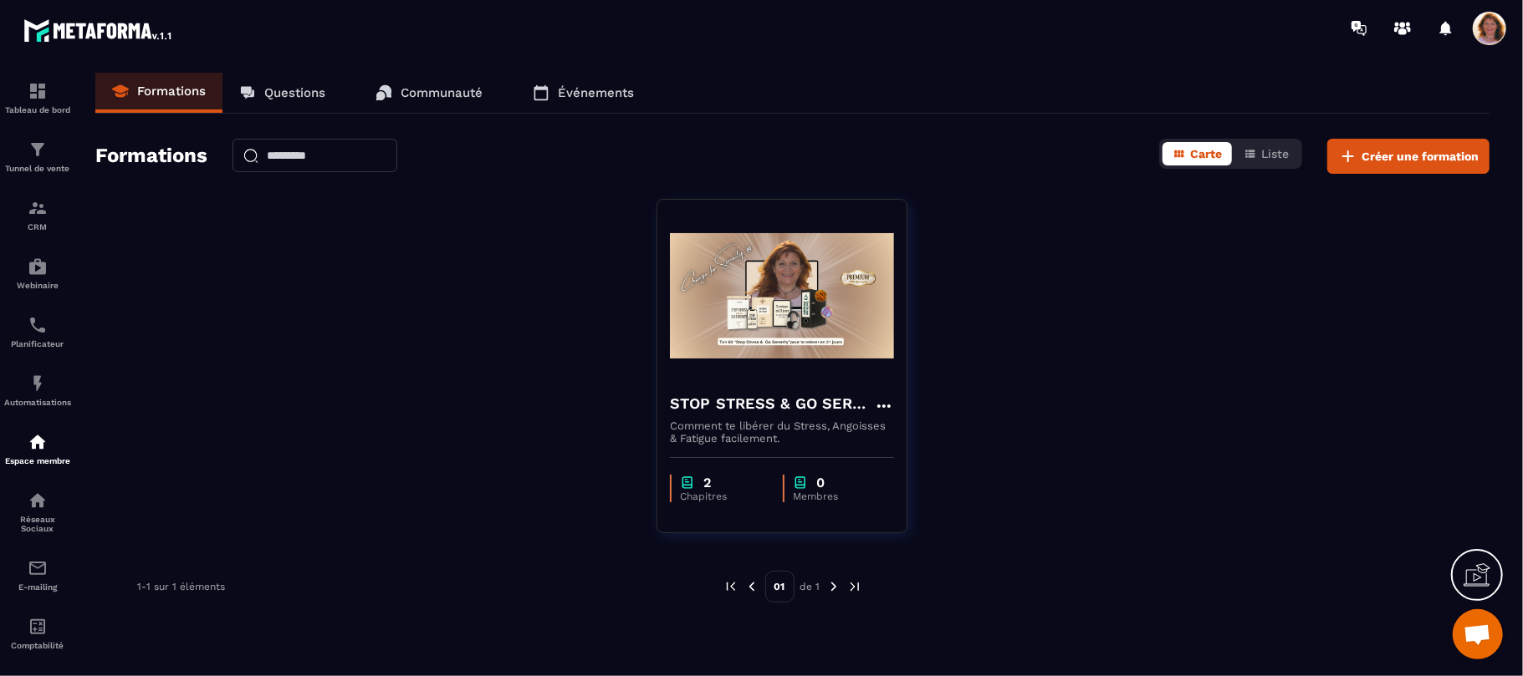
drag, startPoint x: 569, startPoint y: 222, endPoint x: 587, endPoint y: 225, distance: 18.6
click at [575, 224] on div "STOP STRESS & GO SERENITY © Comment te libérer du Stress, Angoisses & Fatigue f…" at bounding box center [792, 376] width 1394 height 355
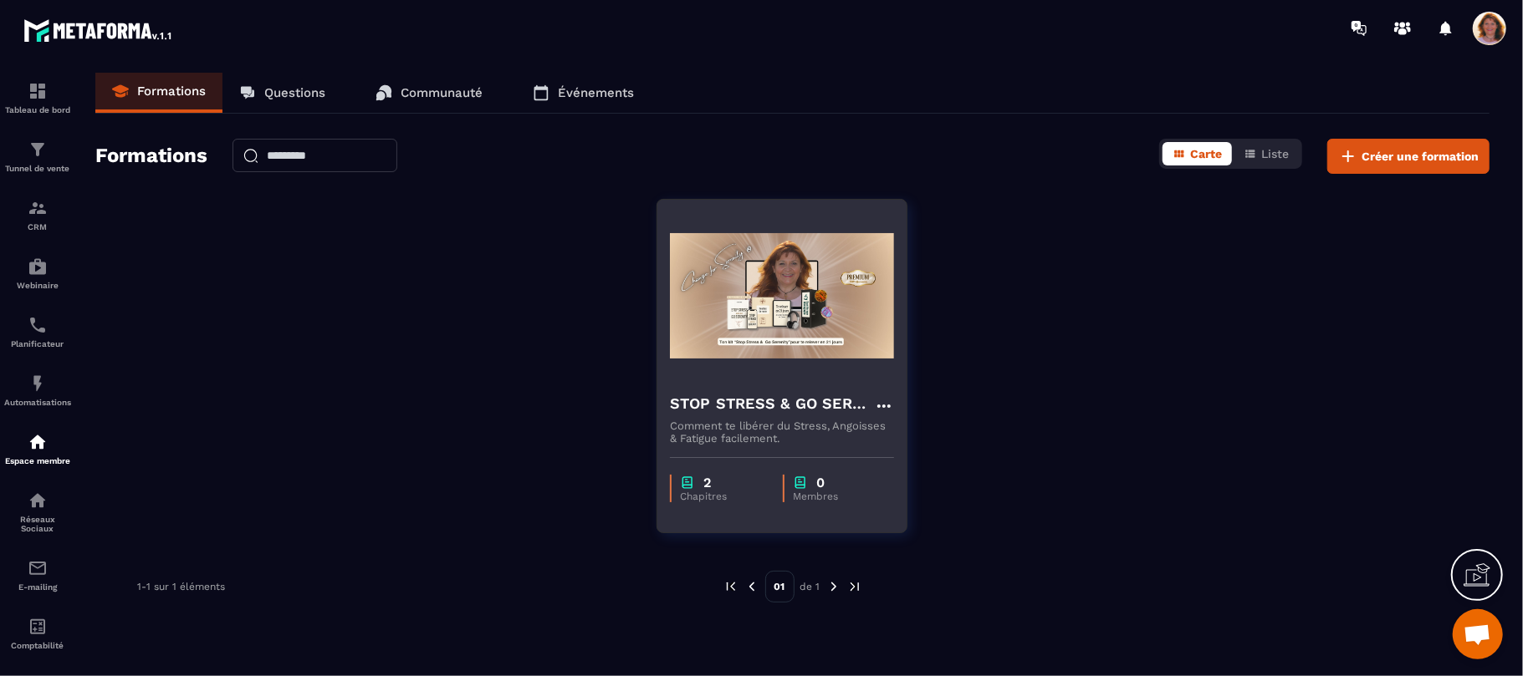
click at [682, 262] on img at bounding box center [782, 295] width 224 height 167
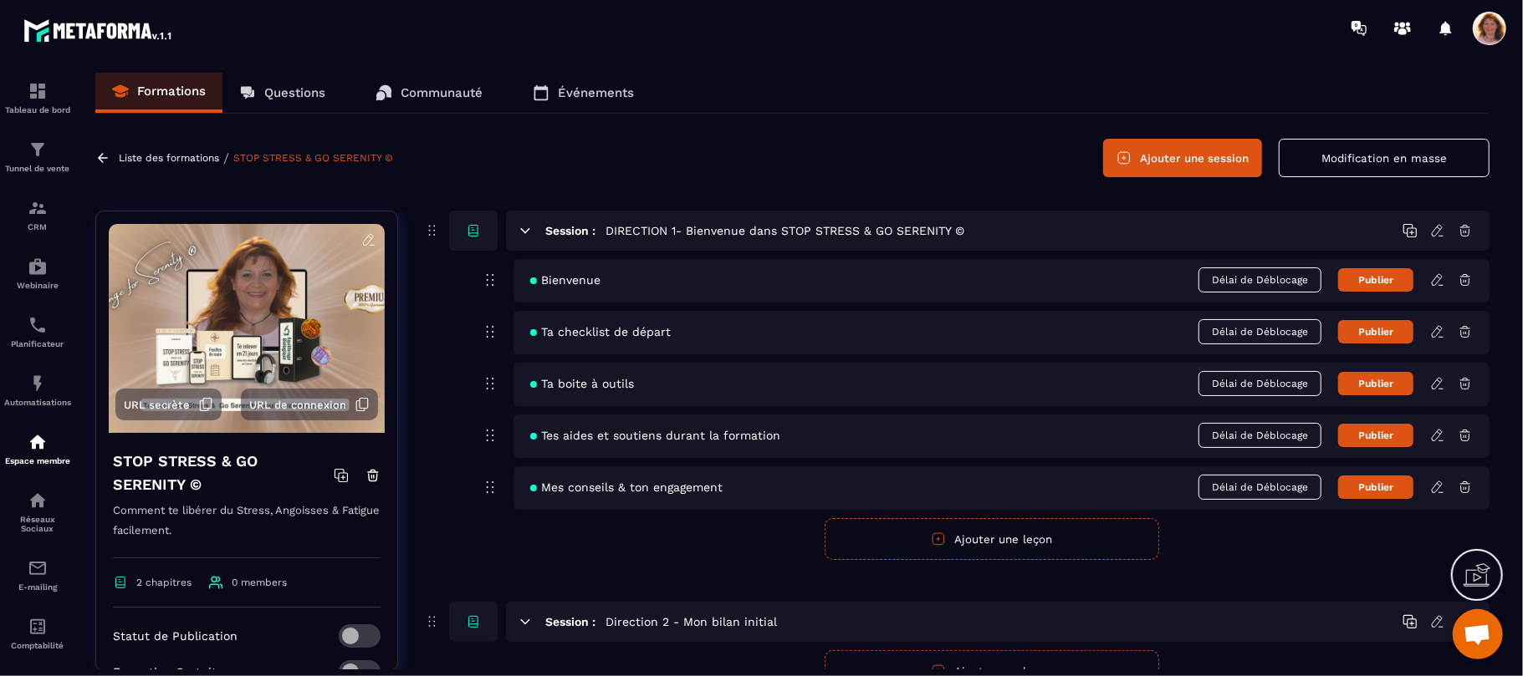
click at [1439, 328] on icon at bounding box center [1437, 331] width 15 height 15
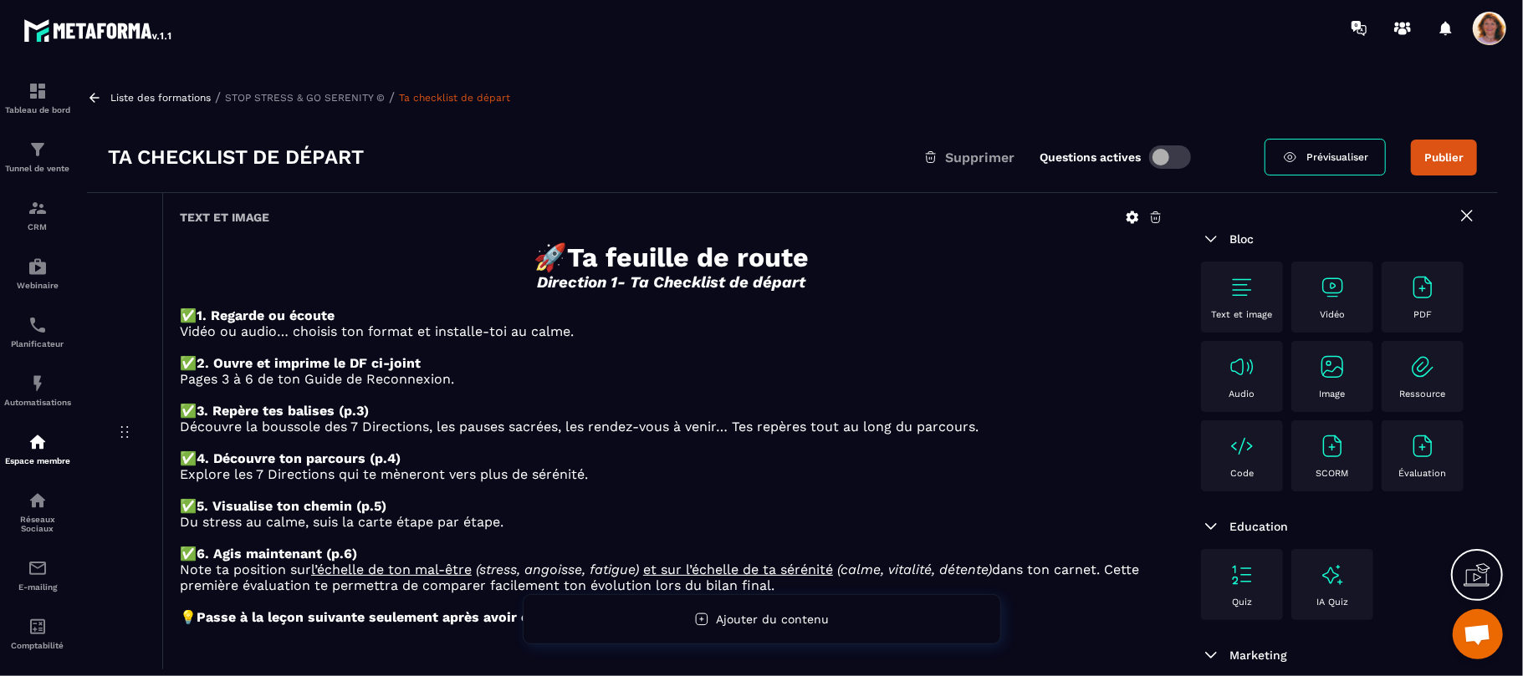
click at [1437, 303] on div "Text et image Vidéo PDF Audio Image Ressource Code SCORM Évaluation" at bounding box center [1339, 381] width 276 height 238
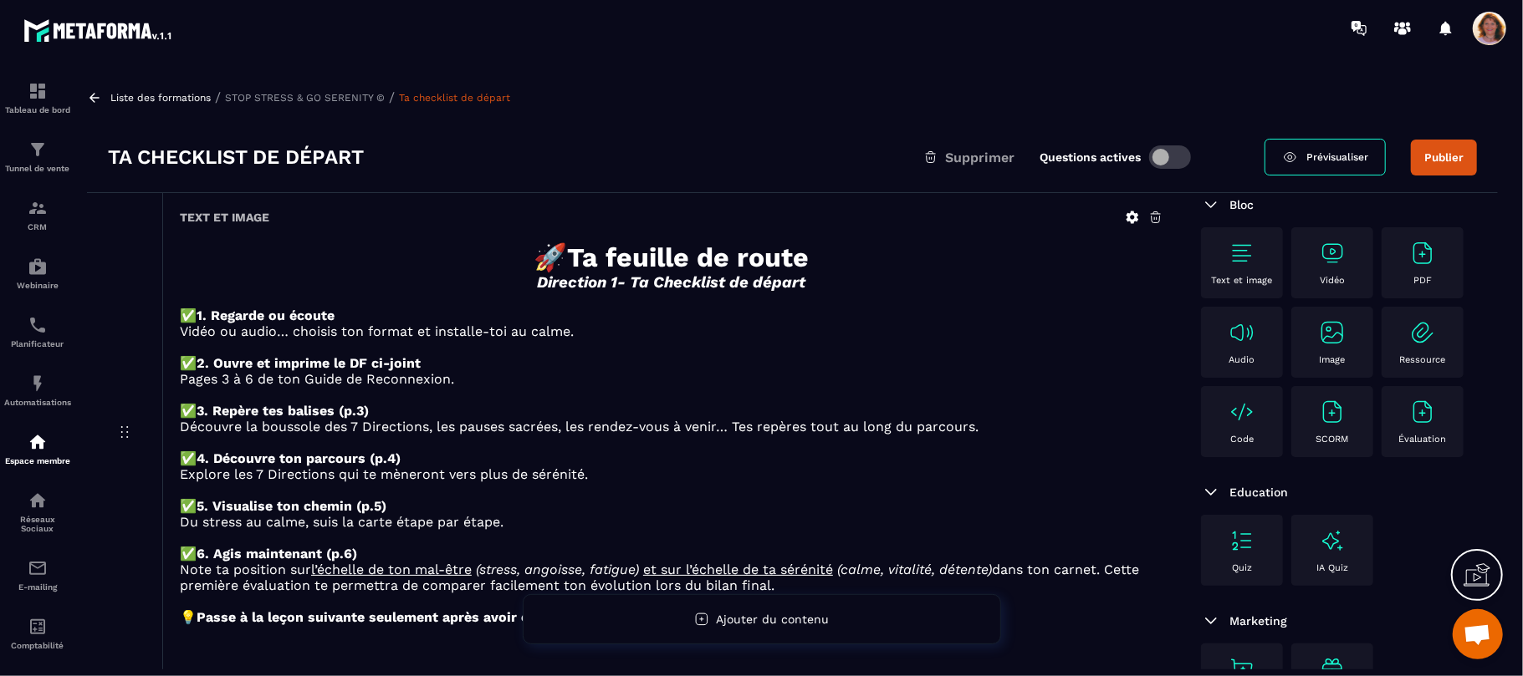
scroll to position [134, 0]
click at [1091, 306] on p at bounding box center [671, 300] width 983 height 16
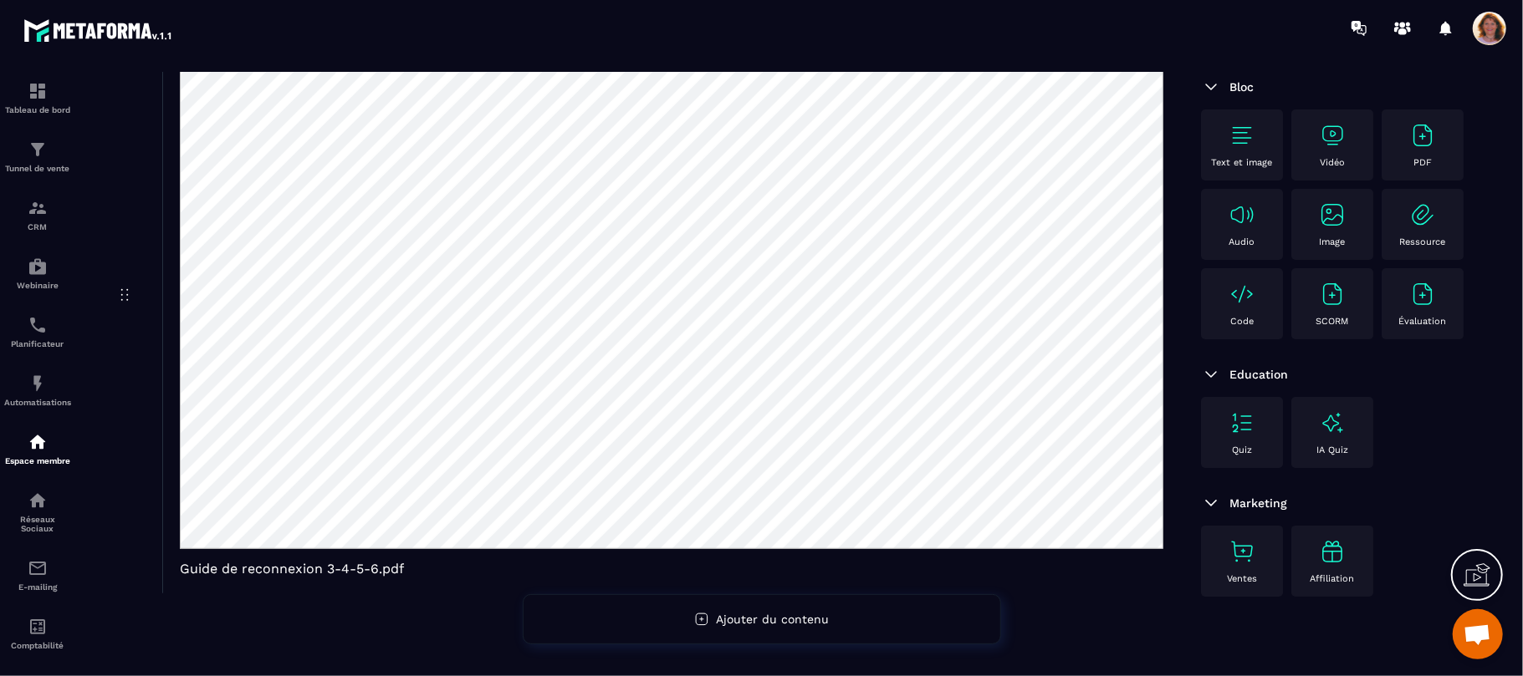
scroll to position [697, 0]
